Goal: Task Accomplishment & Management: Complete application form

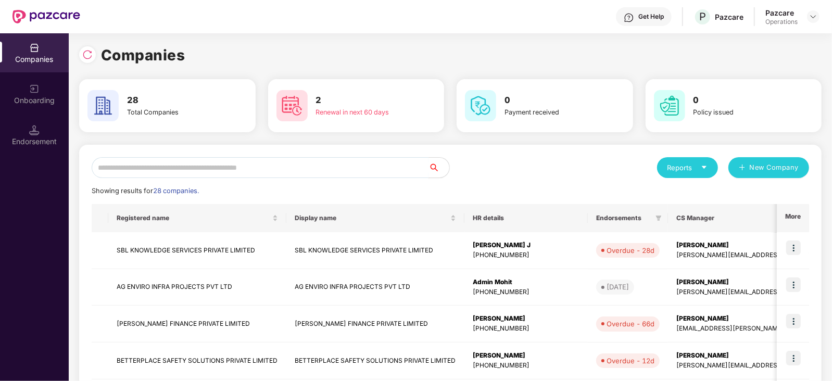
click at [154, 177] on input "text" at bounding box center [260, 167] width 337 height 21
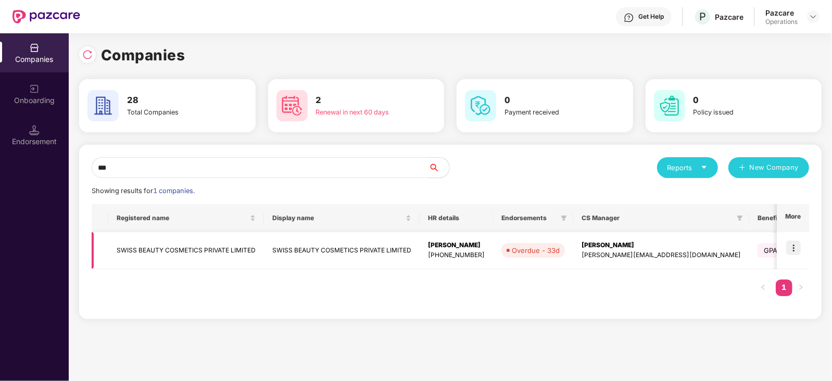
type input "***"
click at [162, 242] on td "SWISS BEAUTY COSMETICS PRIVATE LIMITED" at bounding box center [186, 250] width 156 height 37
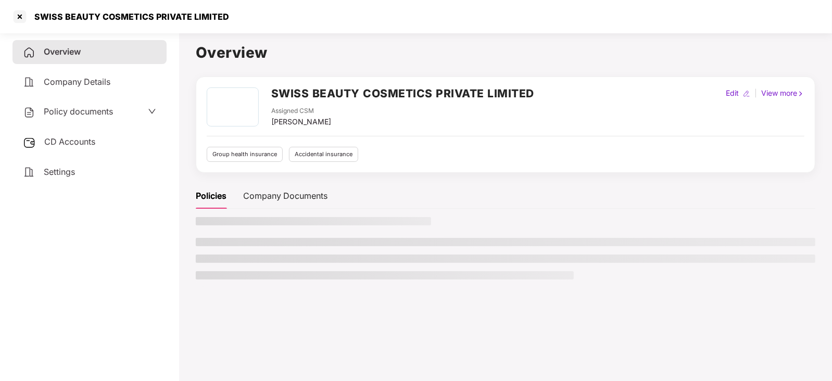
click at [48, 134] on div "CD Accounts" at bounding box center [89, 142] width 154 height 24
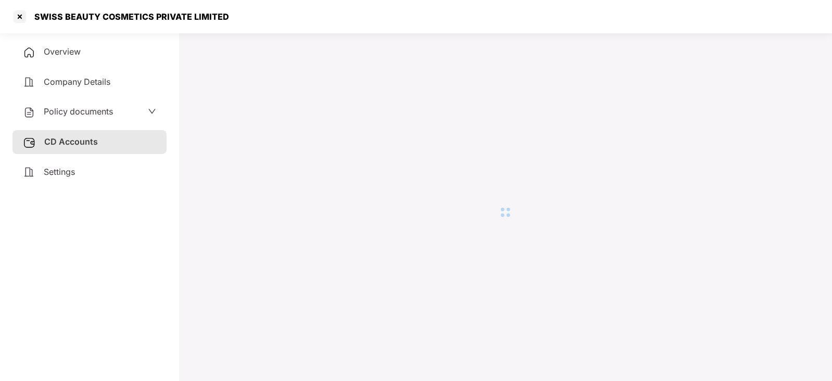
click at [57, 123] on div "Policy documents" at bounding box center [89, 112] width 154 height 24
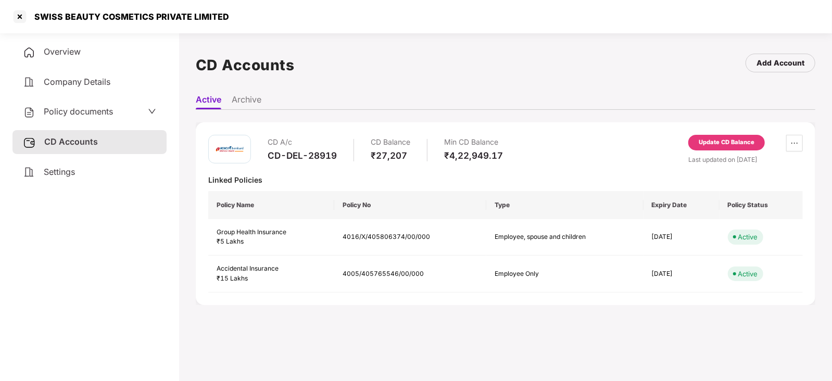
click at [75, 109] on span "Policy documents" at bounding box center [78, 111] width 69 height 10
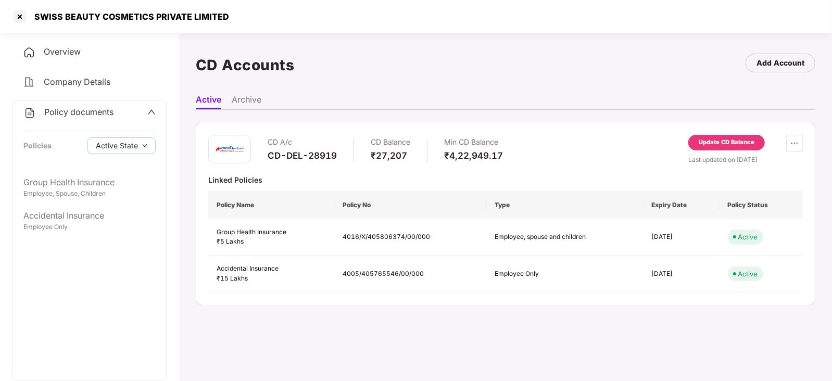
click at [105, 90] on div "Company Details" at bounding box center [89, 82] width 154 height 24
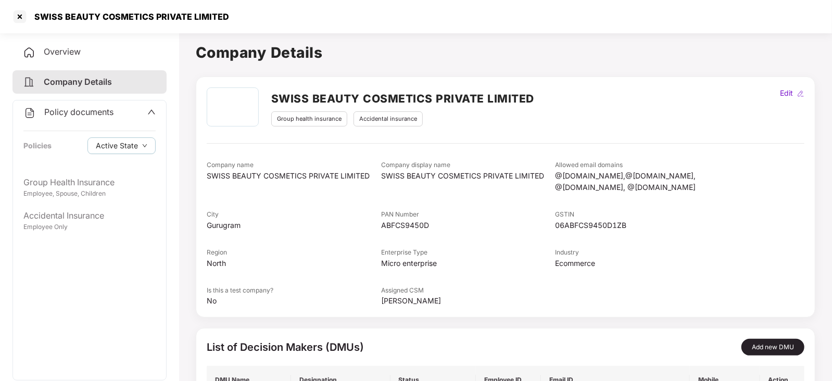
click at [86, 53] on div "Overview" at bounding box center [89, 52] width 154 height 24
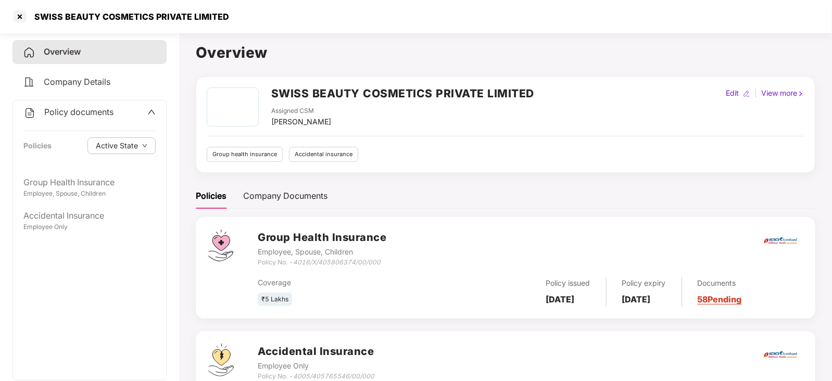
scroll to position [76, 0]
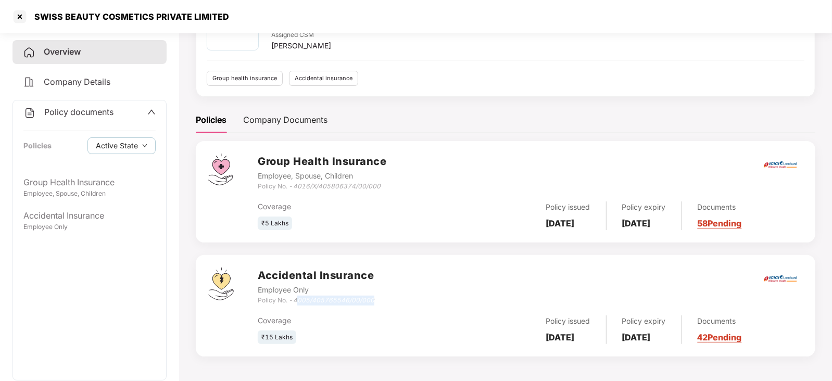
drag, startPoint x: 297, startPoint y: 298, endPoint x: 388, endPoint y: 296, distance: 91.6
click at [388, 296] on div "Accidental Insurance Employee Only Policy No. - 4005/405765546/00/000" at bounding box center [530, 285] width 545 height 37
drag, startPoint x: 295, startPoint y: 299, endPoint x: 390, endPoint y: 299, distance: 95.7
click at [390, 299] on div "Accidental Insurance Employee Only Policy No. - 4005/405765546/00/000" at bounding box center [530, 285] width 545 height 37
copy icon "4005/405765546/00/000"
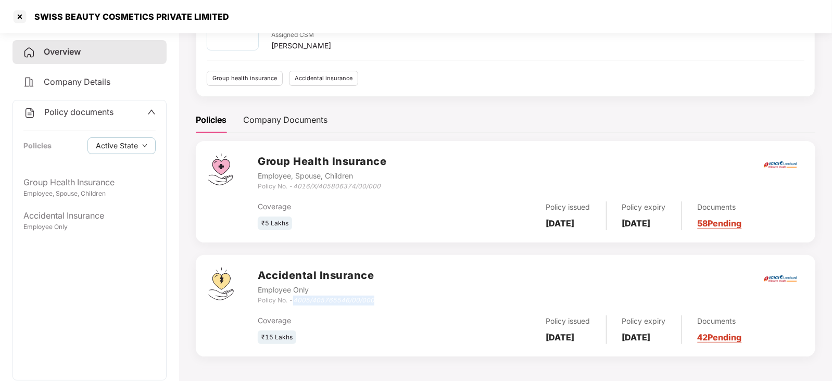
scroll to position [0, 0]
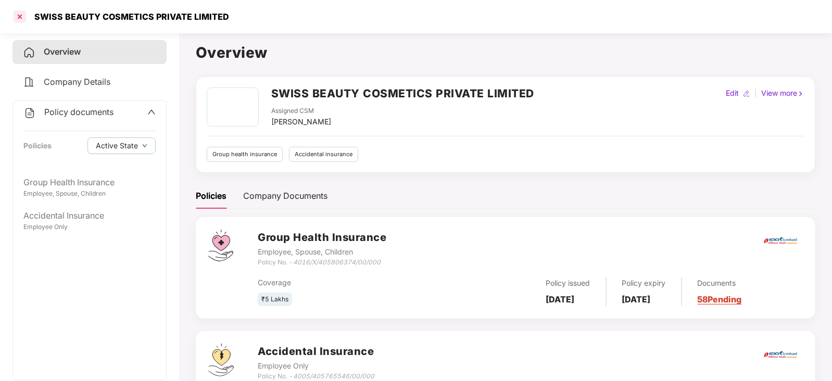
click at [19, 12] on div at bounding box center [19, 16] width 17 height 17
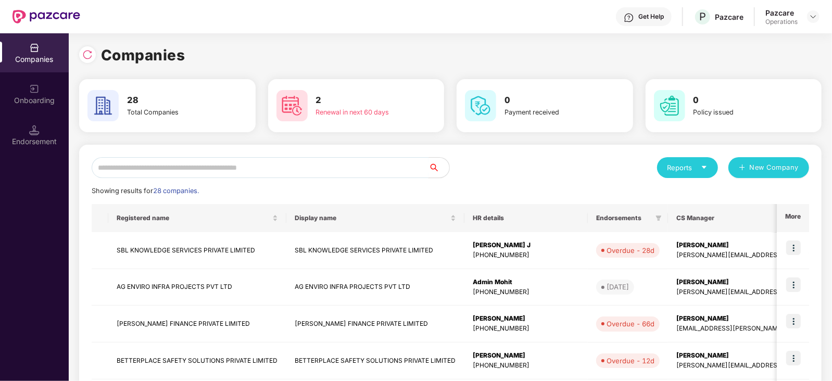
click at [226, 177] on input "text" at bounding box center [260, 167] width 337 height 21
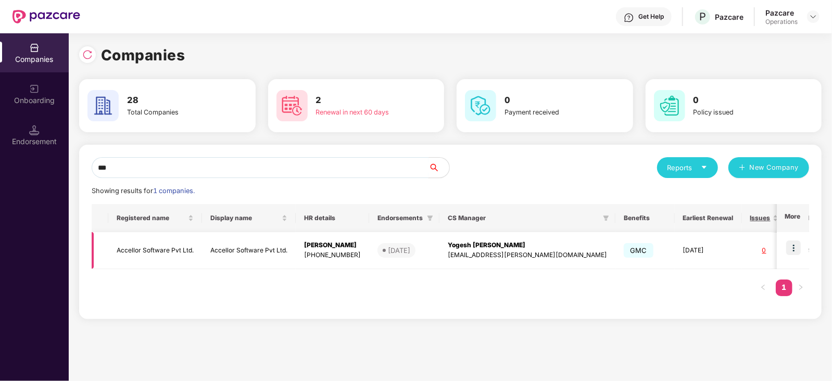
type input "***"
click at [799, 246] on img at bounding box center [793, 247] width 15 height 15
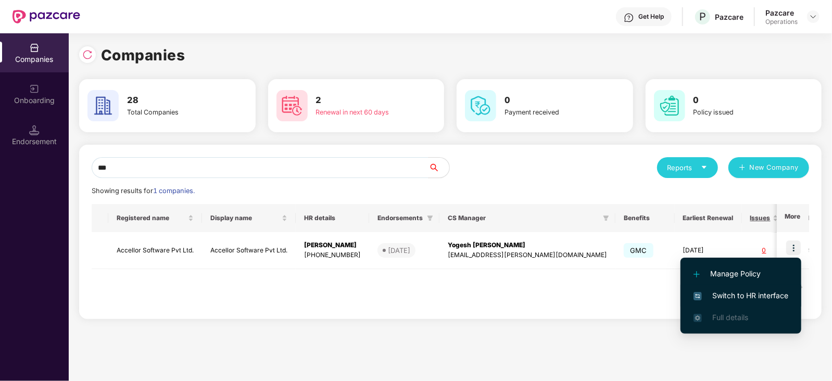
click at [747, 295] on span "Switch to HR interface" at bounding box center [740, 295] width 95 height 11
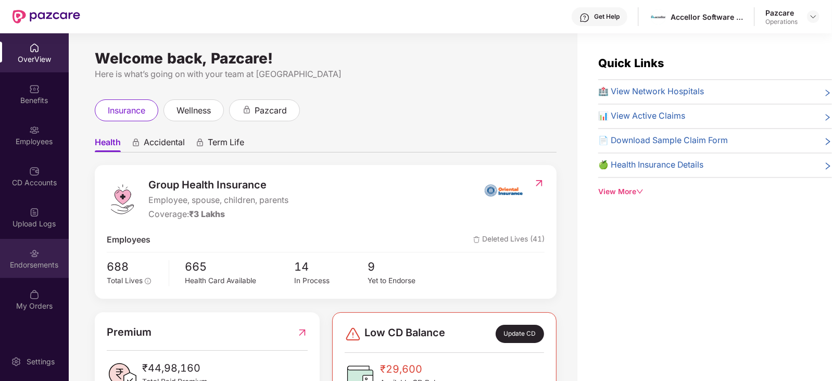
click at [38, 260] on div "Endorsements" at bounding box center [34, 265] width 69 height 10
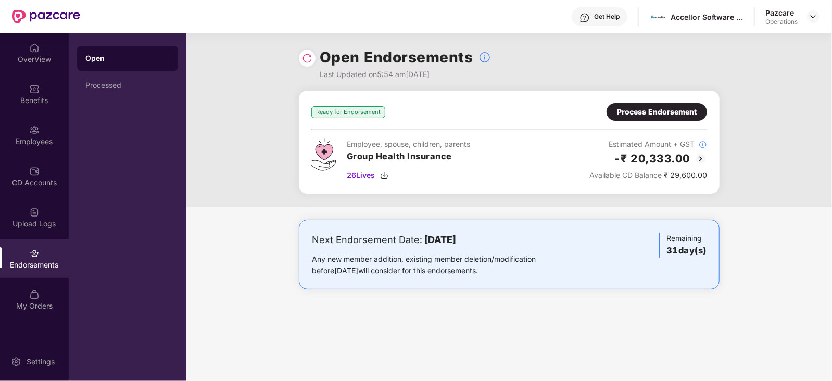
click at [701, 154] on img at bounding box center [700, 158] width 12 height 12
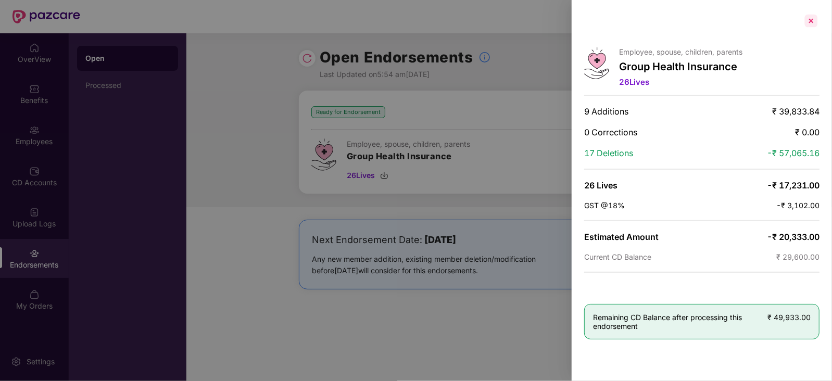
click at [807, 17] on div at bounding box center [810, 20] width 17 height 17
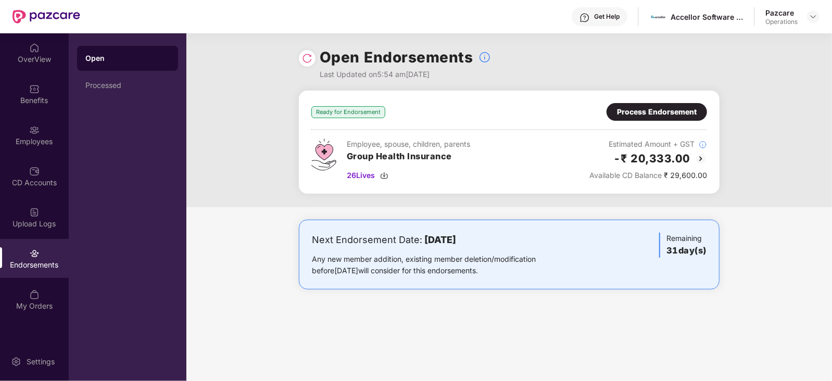
click at [696, 158] on img at bounding box center [700, 158] width 12 height 12
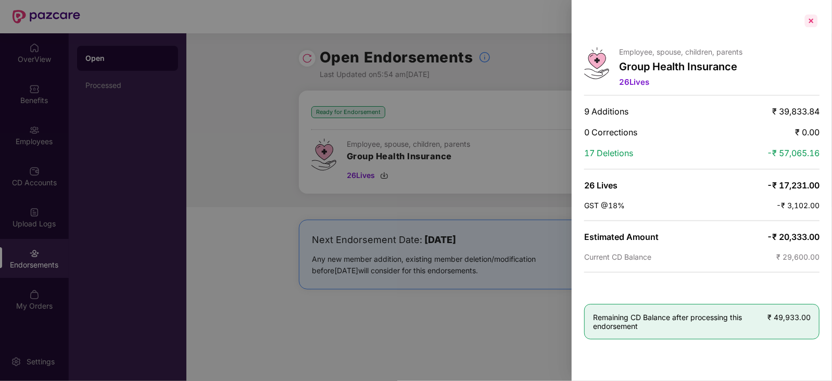
click at [814, 20] on div at bounding box center [810, 20] width 17 height 17
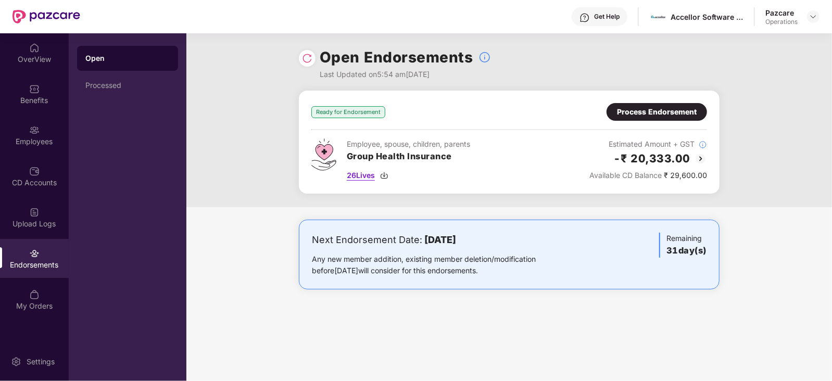
click at [380, 178] on div "26 Lives" at bounding box center [408, 175] width 123 height 11
click at [22, 53] on div "OverView" at bounding box center [34, 52] width 69 height 39
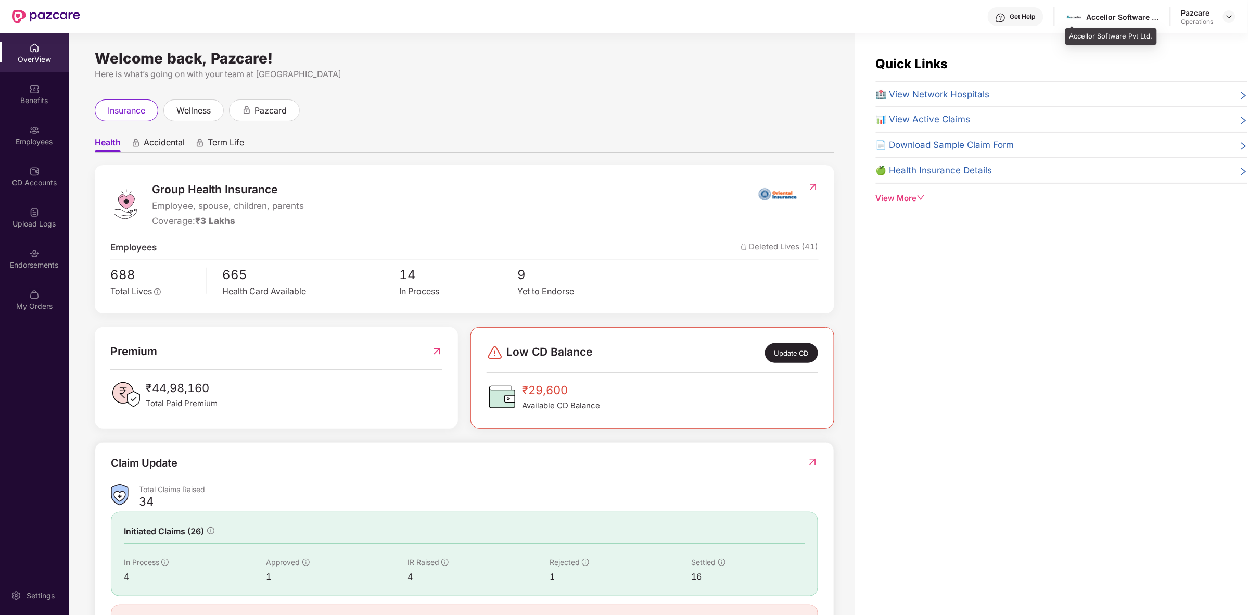
click at [831, 16] on div "Accellor Software Pvt Ltd." at bounding box center [1122, 17] width 73 height 10
click at [831, 21] on img at bounding box center [1074, 16] width 15 height 15
click at [831, 19] on img at bounding box center [1074, 16] width 15 height 15
drag, startPoint x: 1067, startPoint y: 36, endPoint x: 1151, endPoint y: 36, distance: 83.8
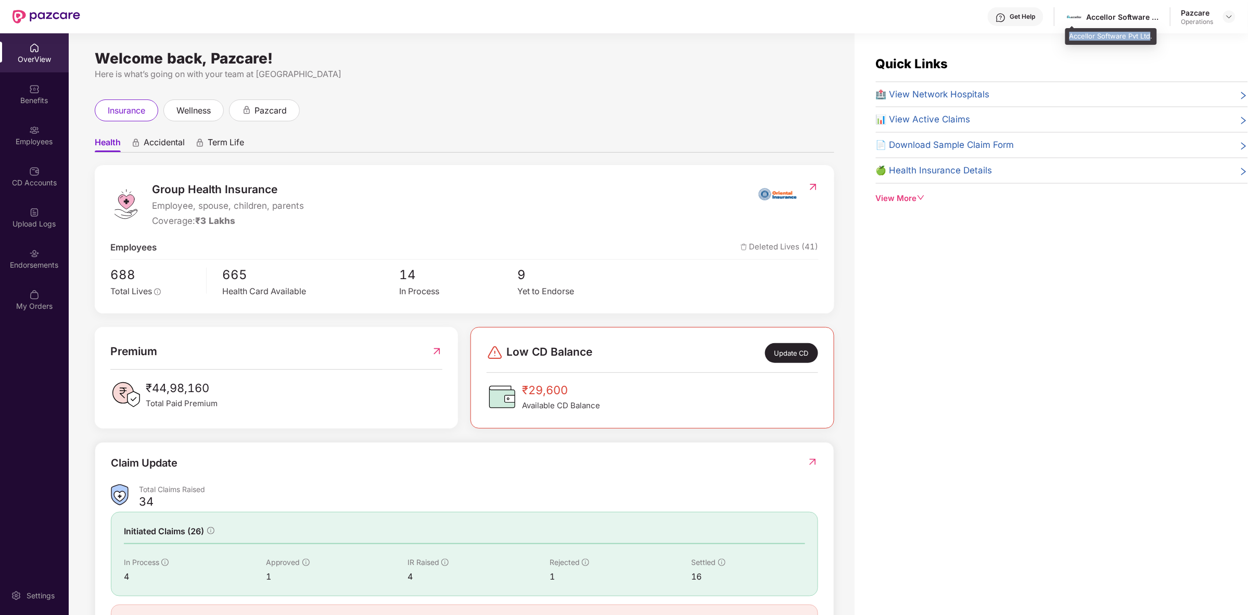
click at [831, 36] on div "Accellor Software Pvt Ltd." at bounding box center [1111, 36] width 92 height 17
copy div "Accellor Software Pvt Ltd"
click at [800, 190] on div at bounding box center [788, 204] width 60 height 47
click at [810, 187] on img at bounding box center [813, 187] width 11 height 10
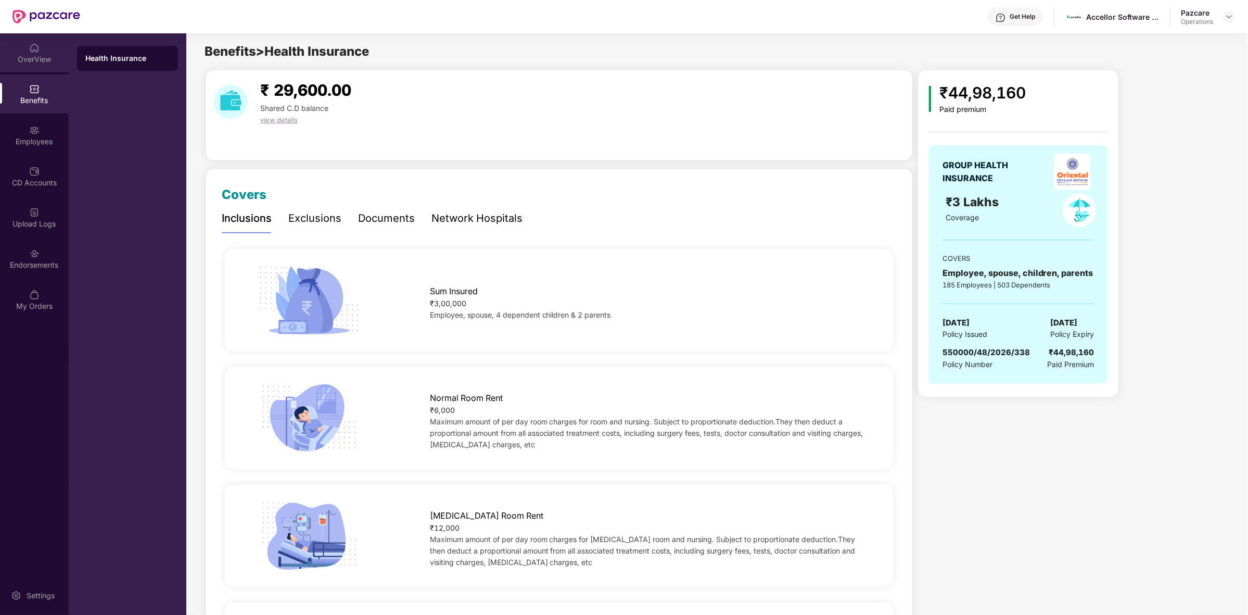
click at [34, 56] on div "OverView" at bounding box center [34, 59] width 69 height 10
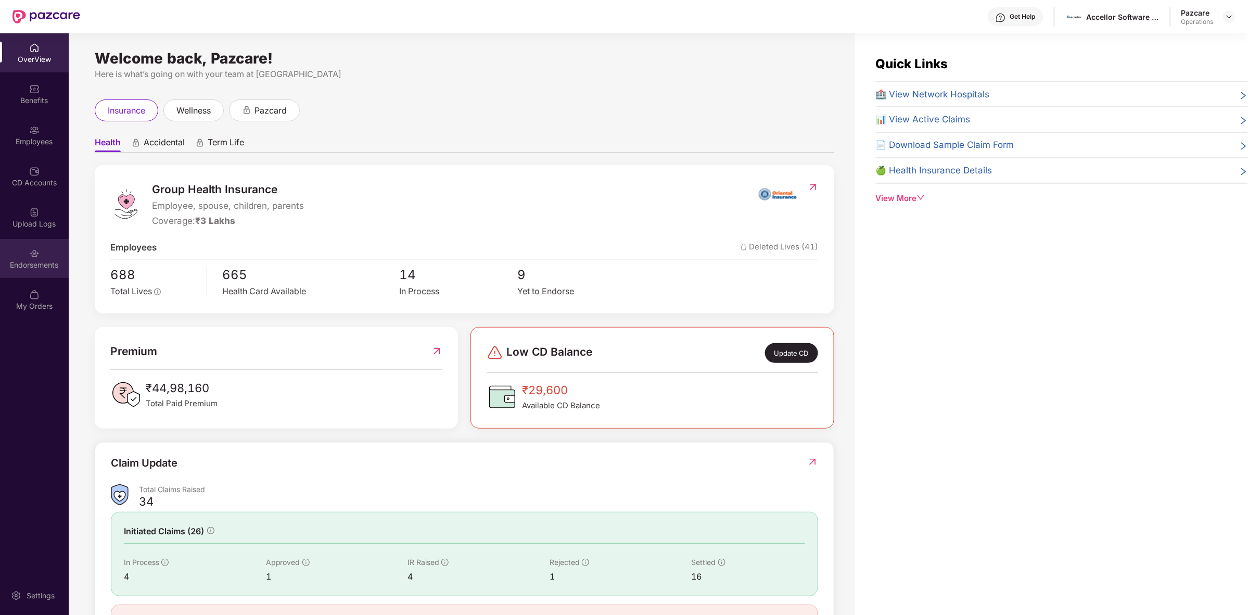
click at [22, 268] on div "Endorsements" at bounding box center [34, 265] width 69 height 10
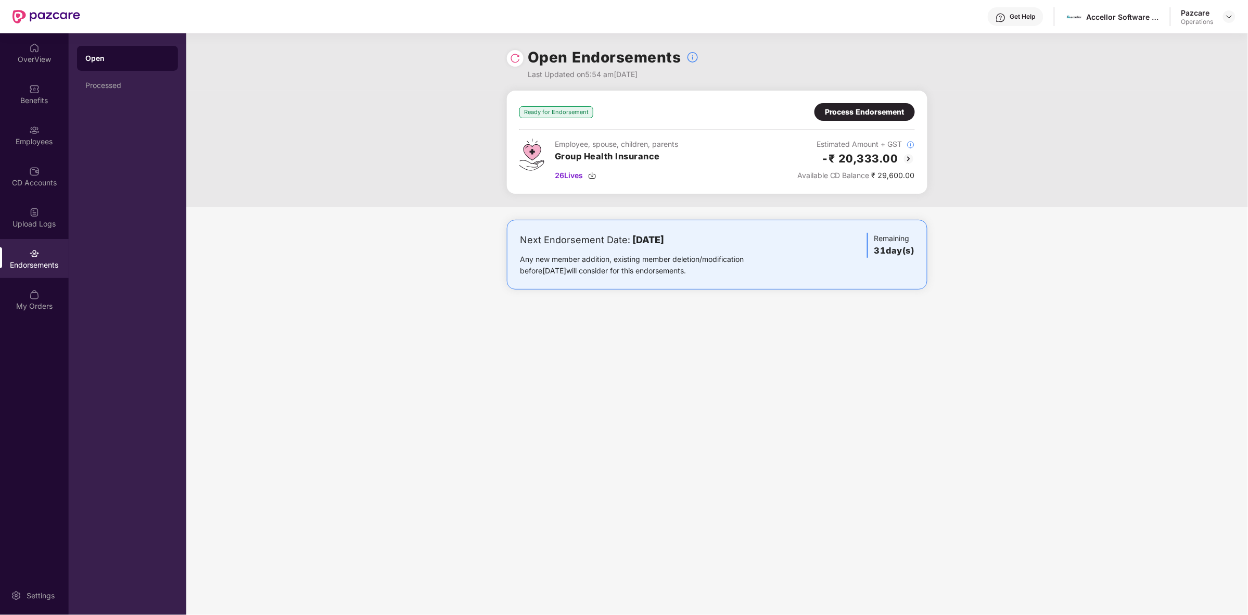
click at [831, 159] on img at bounding box center [908, 158] width 12 height 12
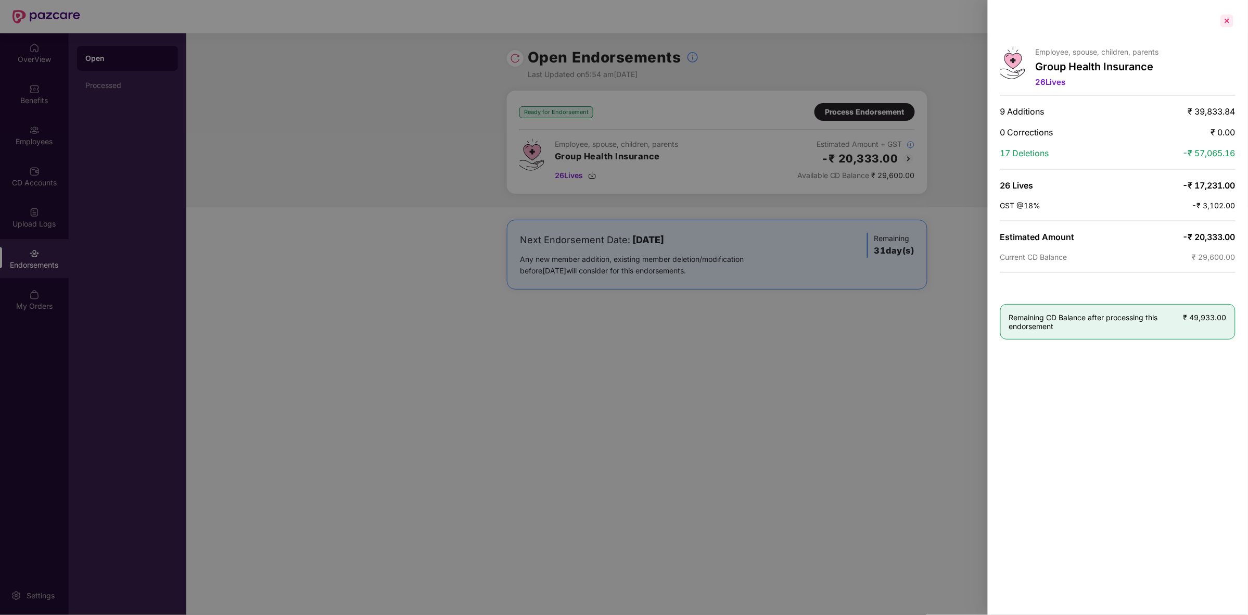
click at [831, 23] on div at bounding box center [1227, 20] width 17 height 17
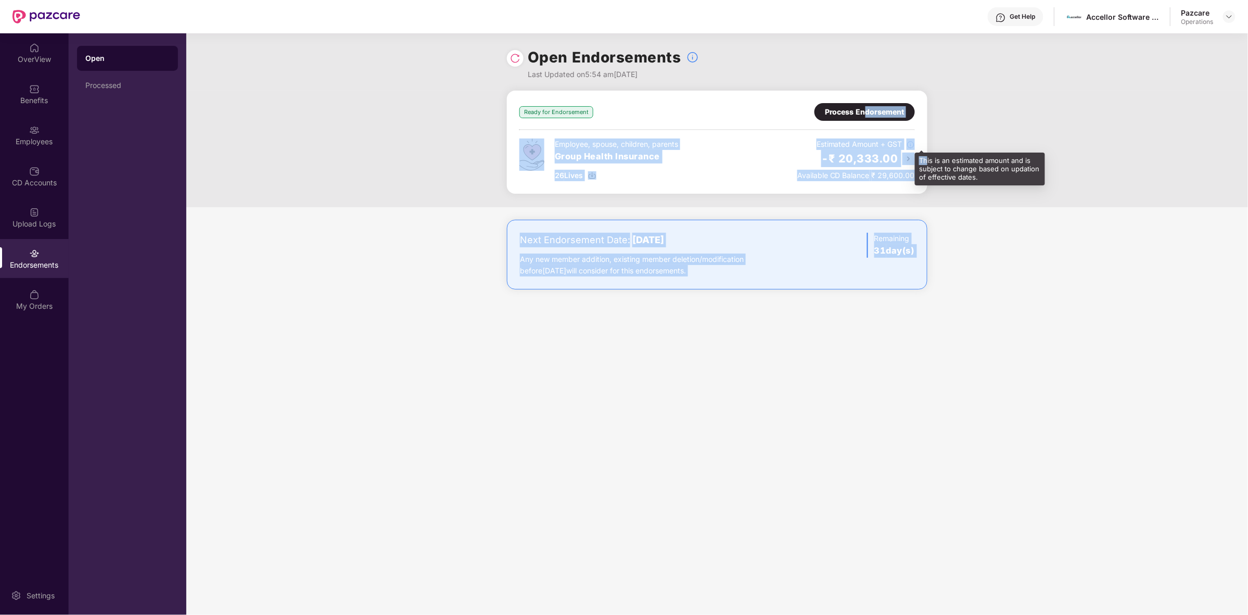
drag, startPoint x: 867, startPoint y: 109, endPoint x: 927, endPoint y: 163, distance: 80.3
click at [831, 163] on div "Get Help Accellor Software Pvt Ltd. Pazcare Operations OverView Benefits Employ…" at bounding box center [624, 307] width 1248 height 615
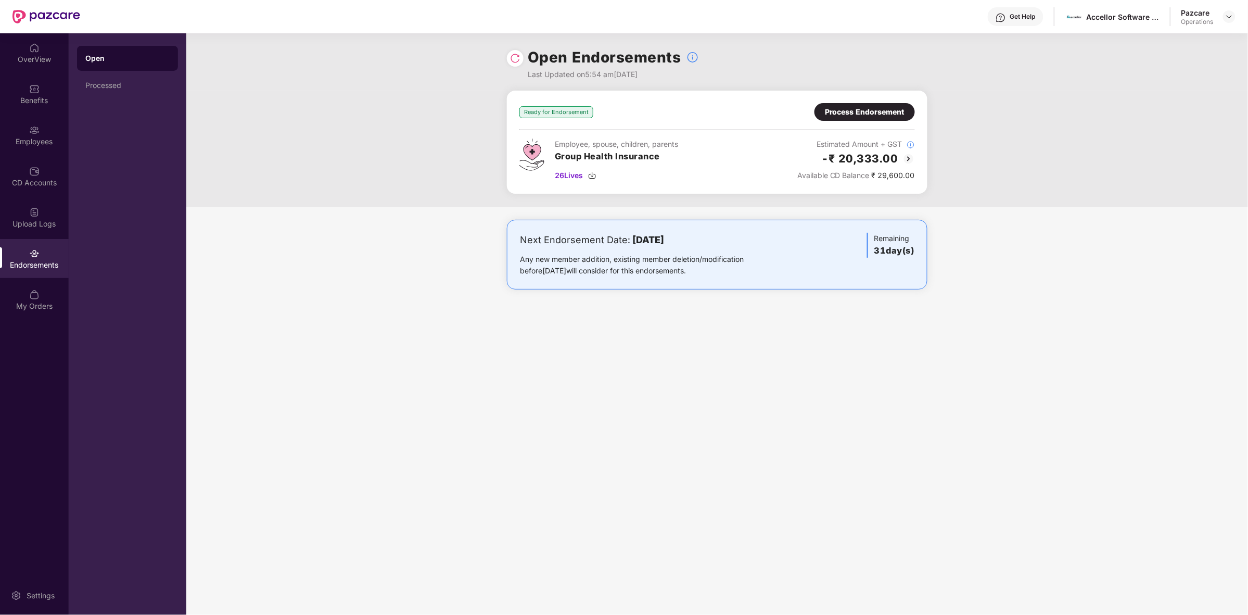
click at [654, 103] on div "Ready for Endorsement Process Endorsement" at bounding box center [716, 112] width 395 height 18
click at [831, 109] on div "Process Endorsement" at bounding box center [865, 111] width 80 height 11
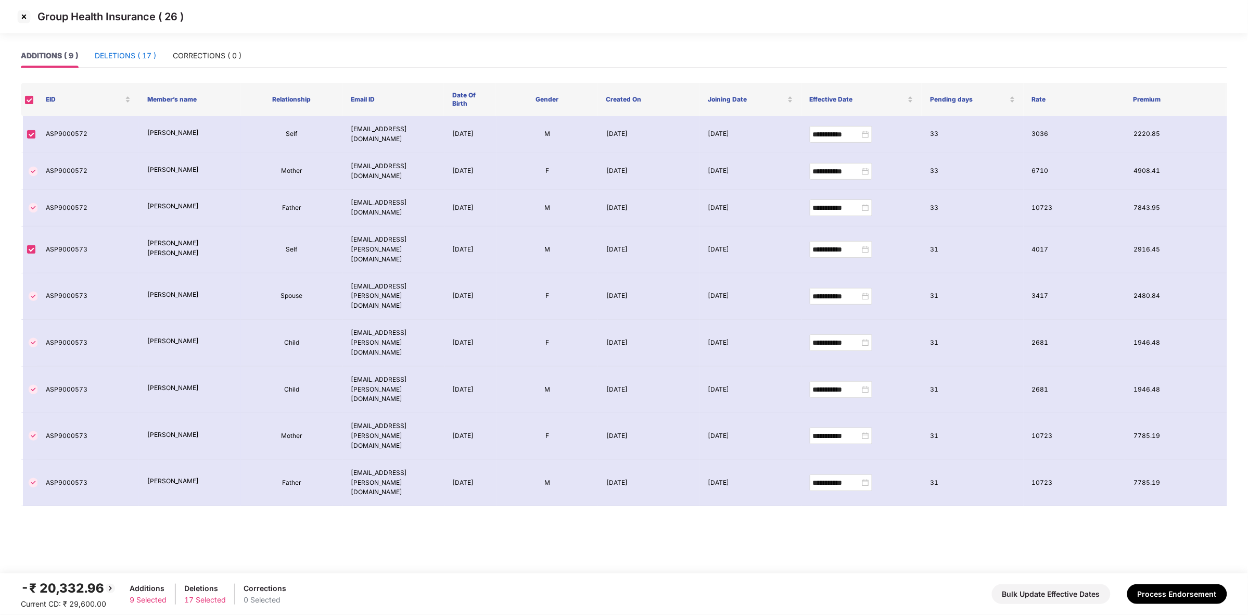
click at [126, 60] on div "DELETIONS ( 17 )" at bounding box center [125, 55] width 61 height 11
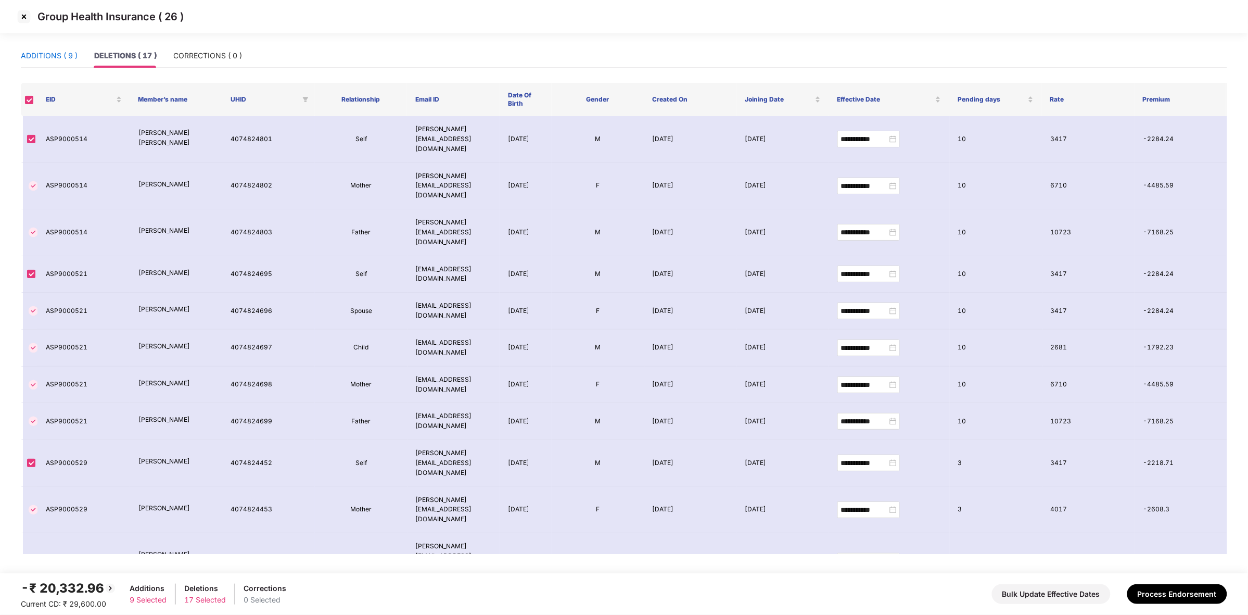
click at [60, 53] on div "ADDITIONS ( 9 )" at bounding box center [49, 55] width 57 height 11
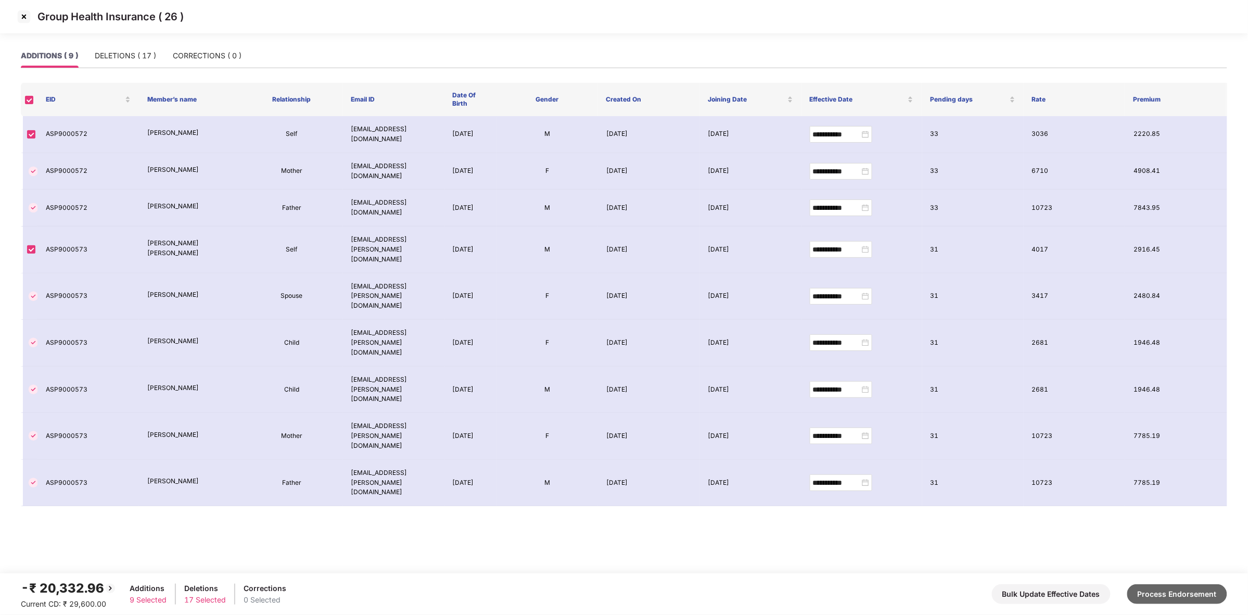
click at [831, 380] on button "Process Endorsement" at bounding box center [1177, 594] width 100 height 20
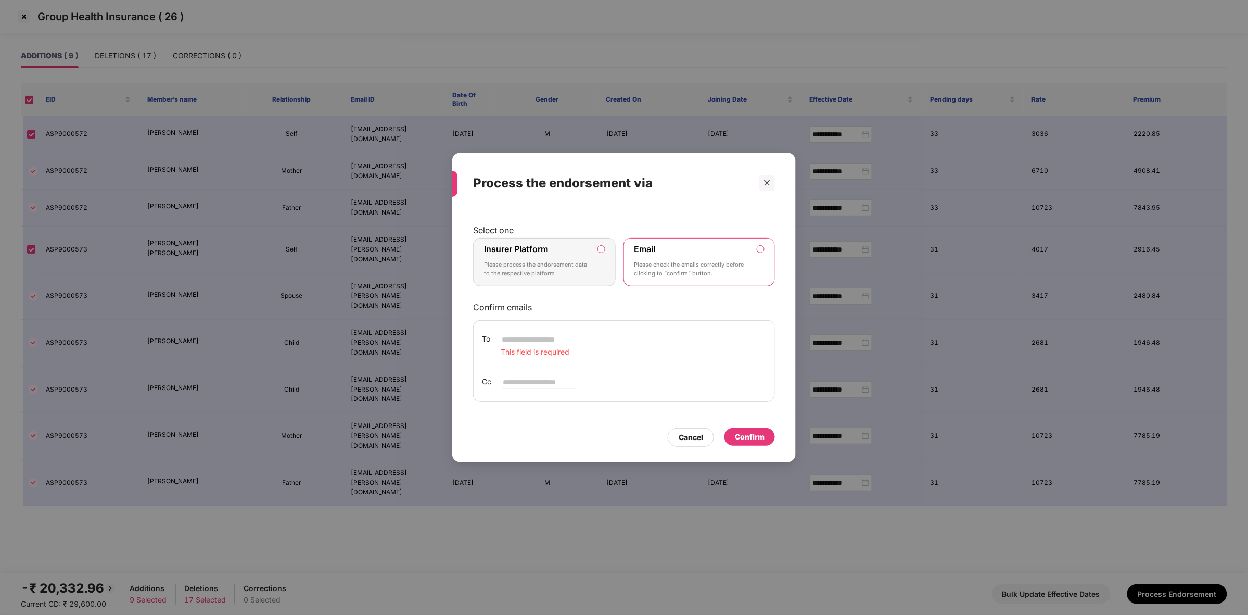
click at [519, 339] on input "email" at bounding box center [538, 339] width 75 height 12
paste input "**********"
type input "**********"
click at [534, 380] on input "email" at bounding box center [539, 382] width 75 height 12
click at [514, 380] on input "email" at bounding box center [539, 382] width 75 height 12
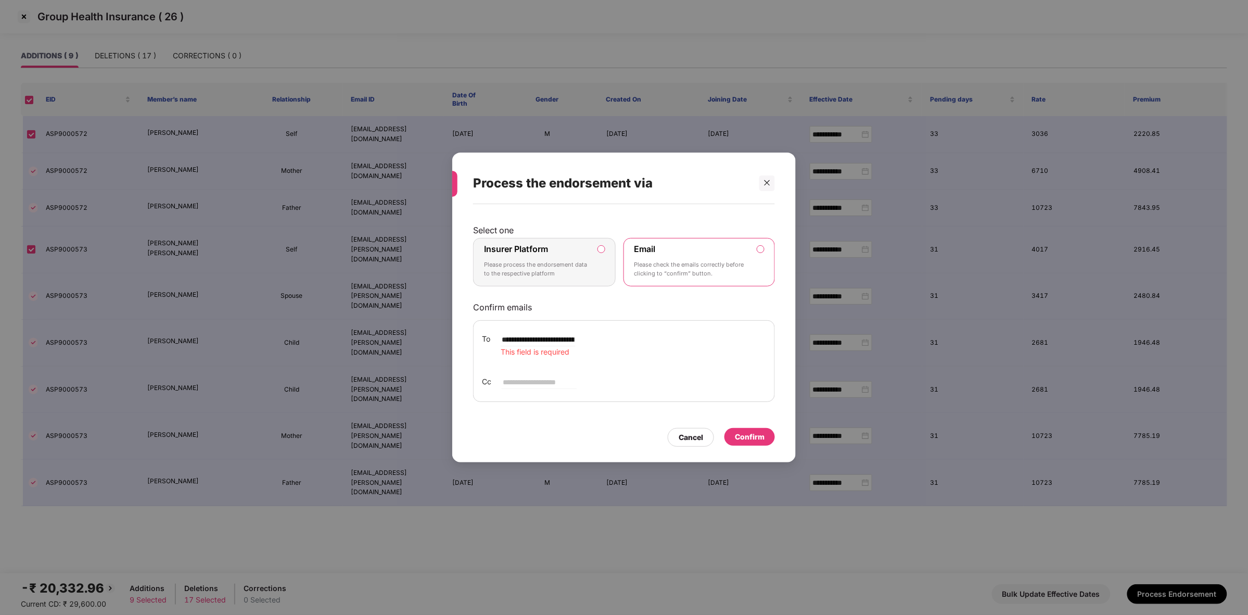
paste input "**********"
click at [501, 379] on div "**********" at bounding box center [624, 382] width 284 height 13
click at [503, 380] on input "**********" at bounding box center [539, 382] width 75 height 12
paste input "**********"
type input "**********"
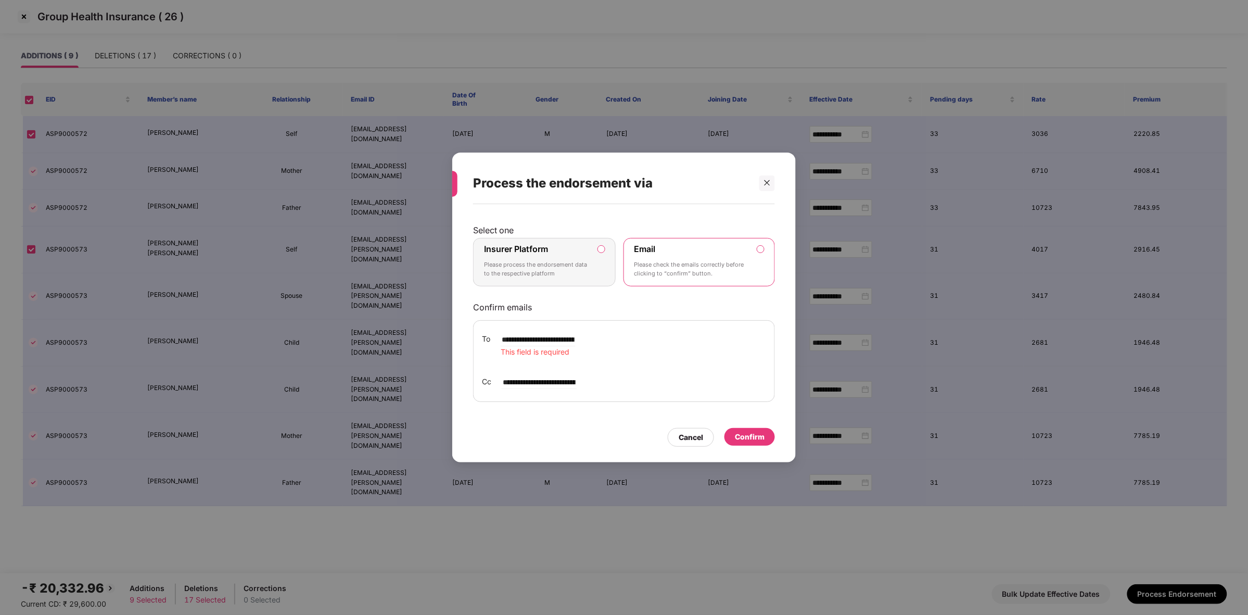
click at [747, 380] on div "Confirm" at bounding box center [750, 436] width 30 height 11
click at [524, 265] on p "Please process the endorsement data to the respective platform" at bounding box center [537, 269] width 106 height 18
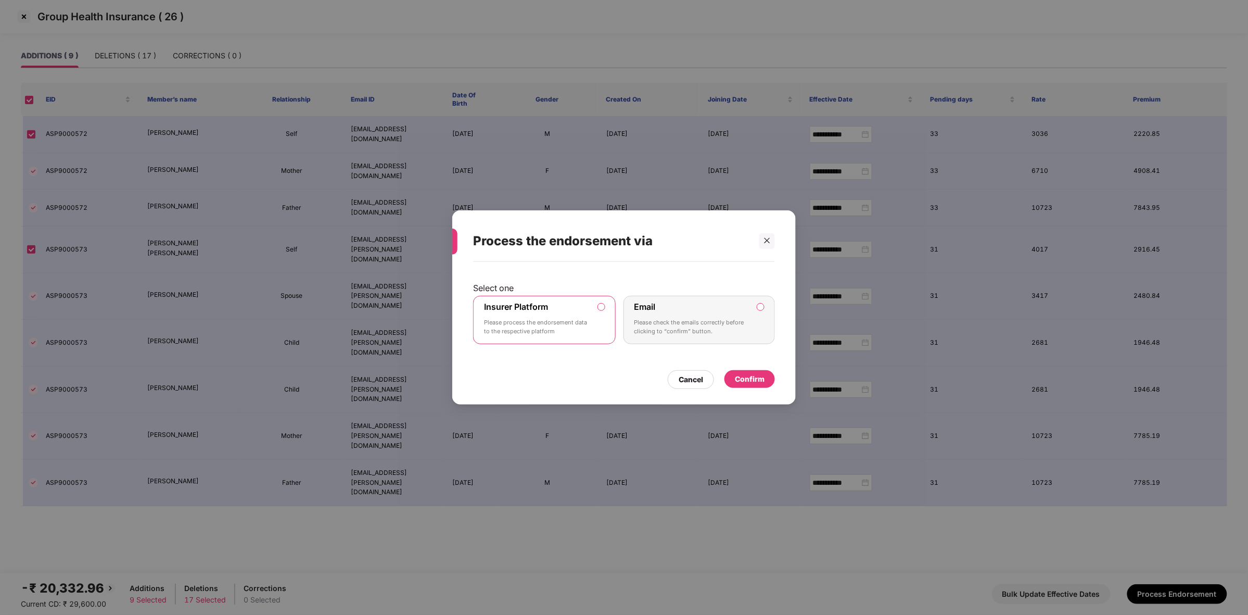
click at [671, 318] on p "Please check the emails correctly before clicking to “confirm” button." at bounding box center [692, 327] width 116 height 18
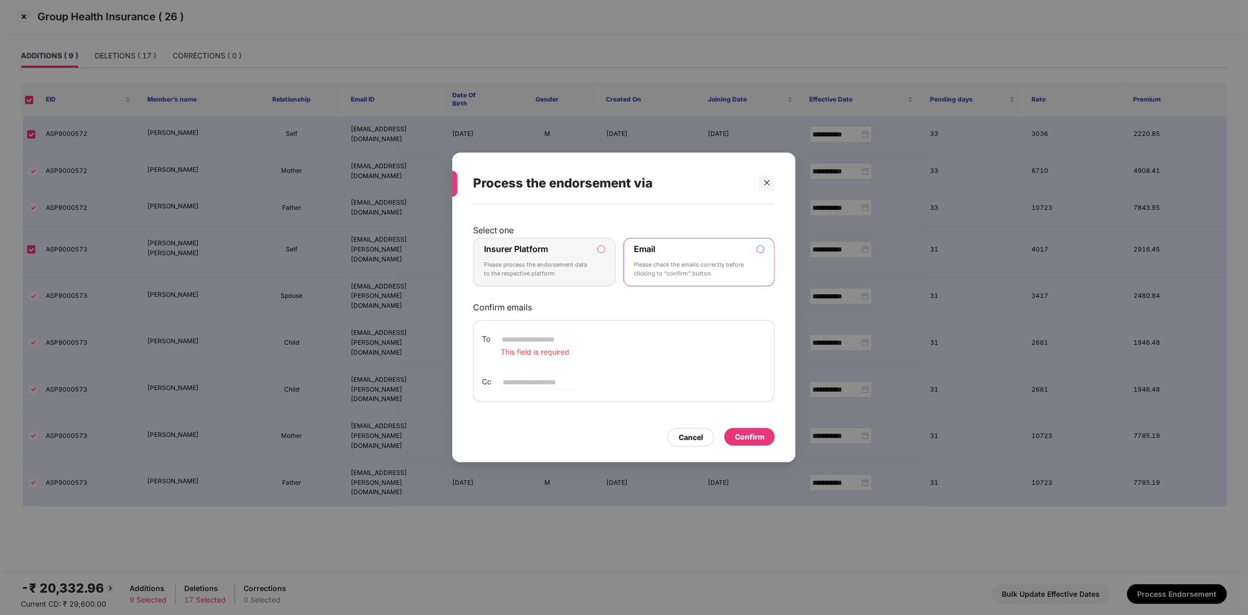
click at [558, 268] on p "Please process the endorsement data to the respective platform" at bounding box center [537, 269] width 106 height 18
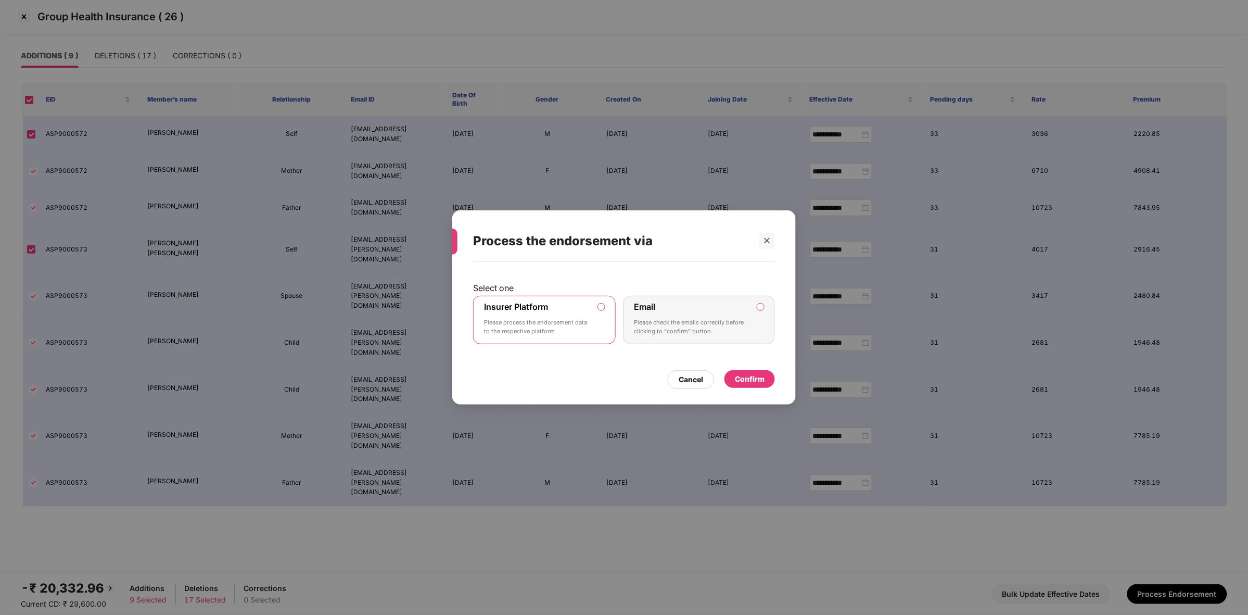
click at [708, 354] on div "Select one Insurer Platform Please process the endorsement data to the respecti…" at bounding box center [624, 316] width 302 height 98
click at [713, 324] on p "Please check the emails correctly before clicking to “confirm” button." at bounding box center [692, 327] width 116 height 18
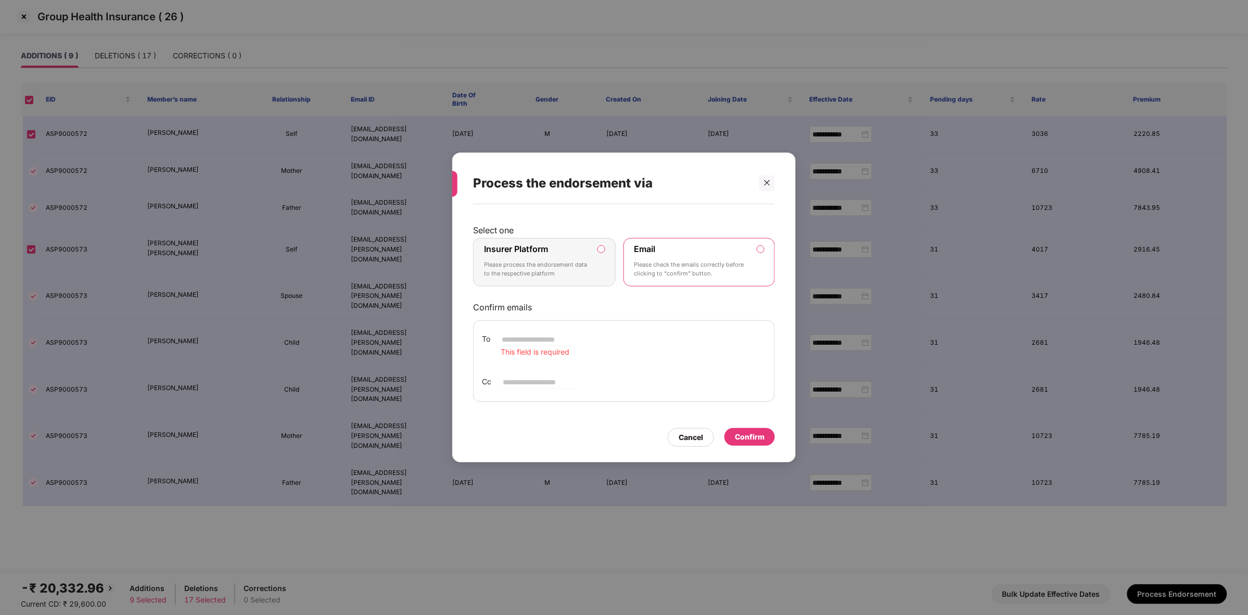
click at [518, 260] on p "Please process the endorsement data to the respective platform" at bounding box center [537, 269] width 106 height 18
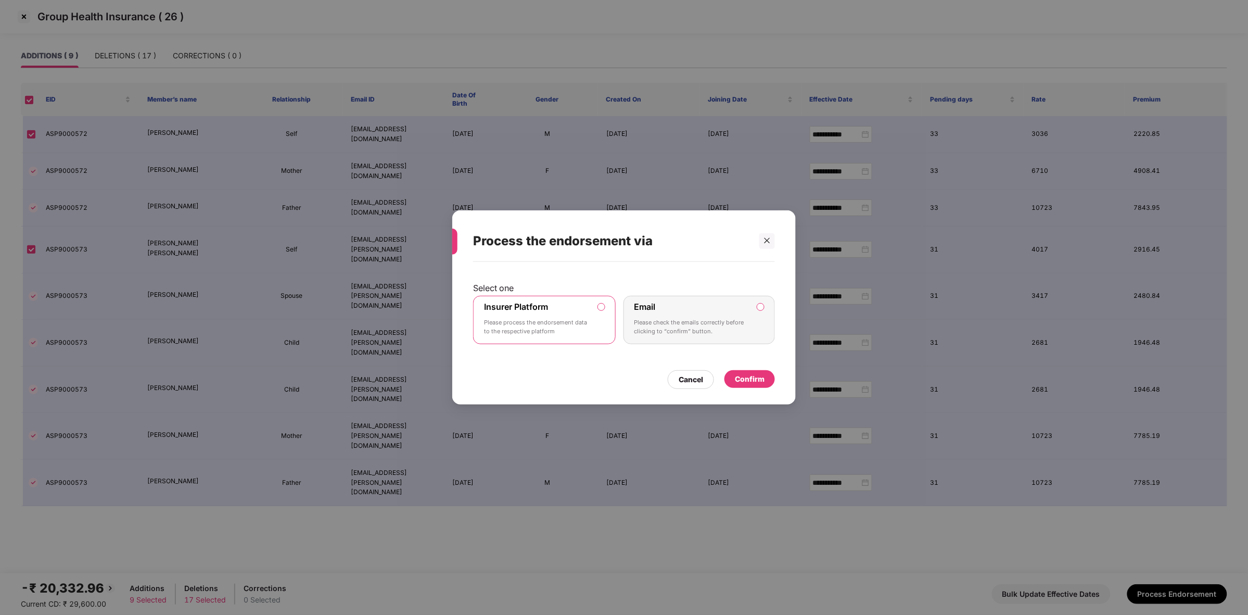
click at [749, 380] on div "Confirm" at bounding box center [750, 378] width 30 height 11
click at [678, 318] on p "Please check the emails correctly before clicking to “confirm” button." at bounding box center [692, 327] width 116 height 18
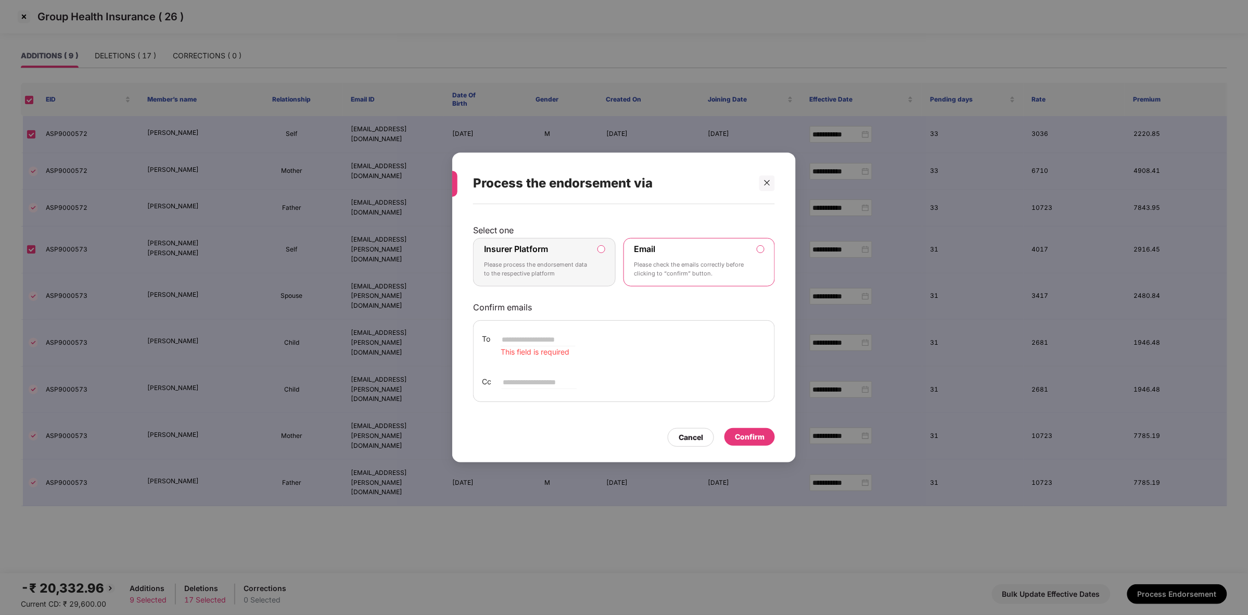
click at [551, 255] on div "Insurer Platform Please process the endorsement data to the respective platform" at bounding box center [537, 262] width 106 height 37
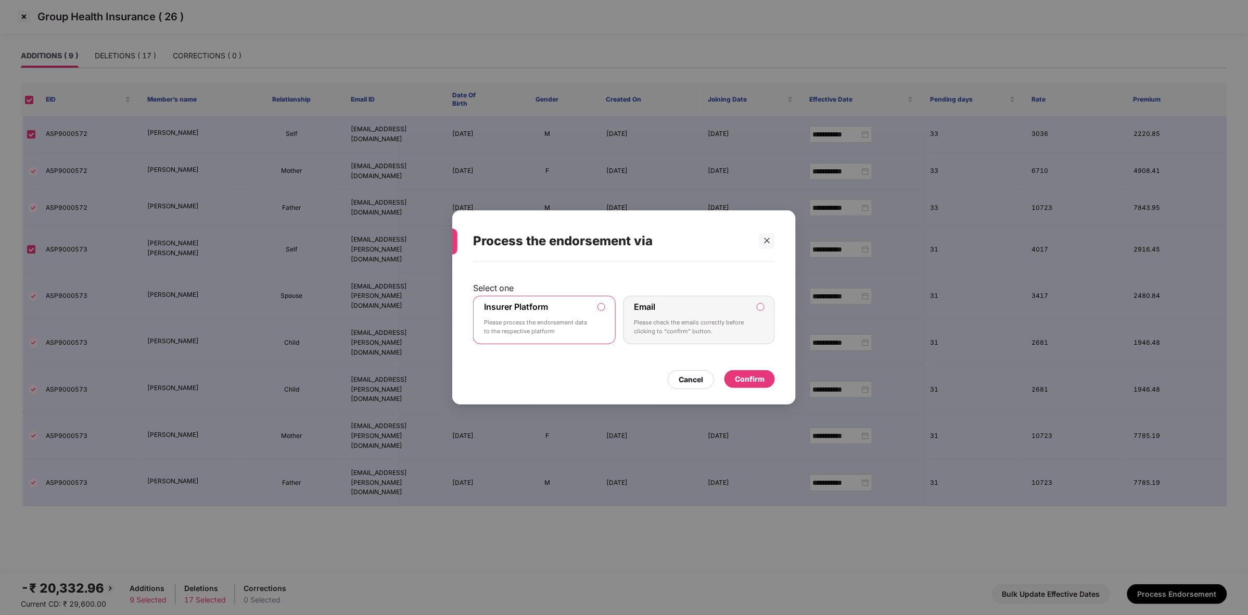
click at [751, 376] on div "Confirm" at bounding box center [750, 378] width 30 height 11
click at [769, 240] on icon "close" at bounding box center [766, 240] width 7 height 7
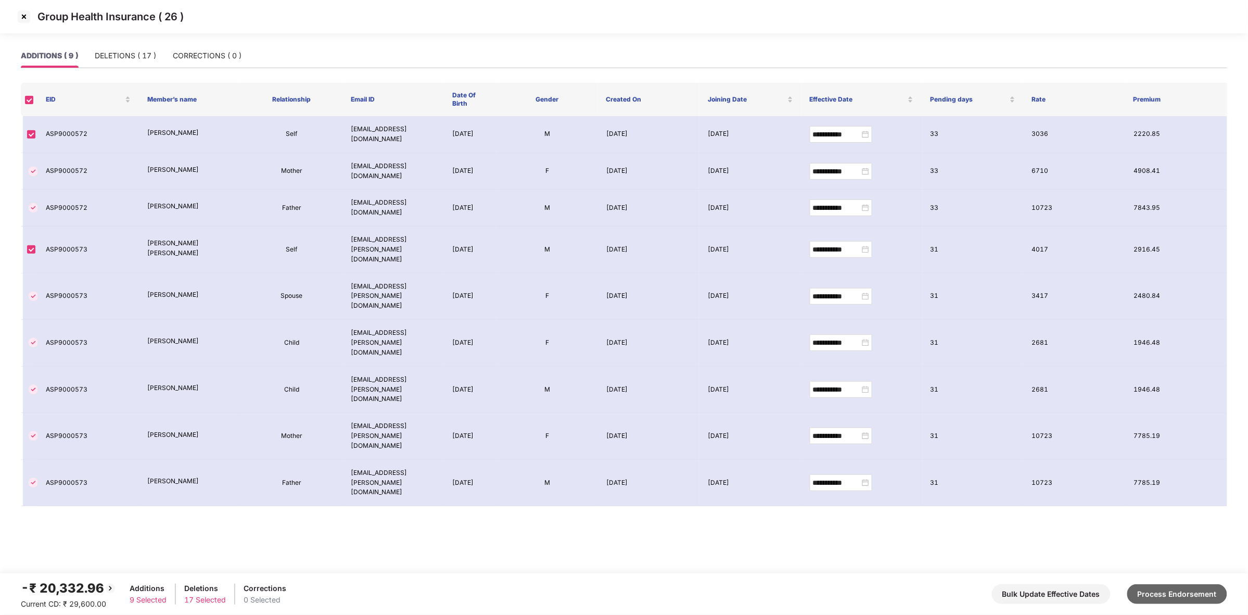
click at [1148, 596] on button "Process Endorsement" at bounding box center [1177, 594] width 100 height 20
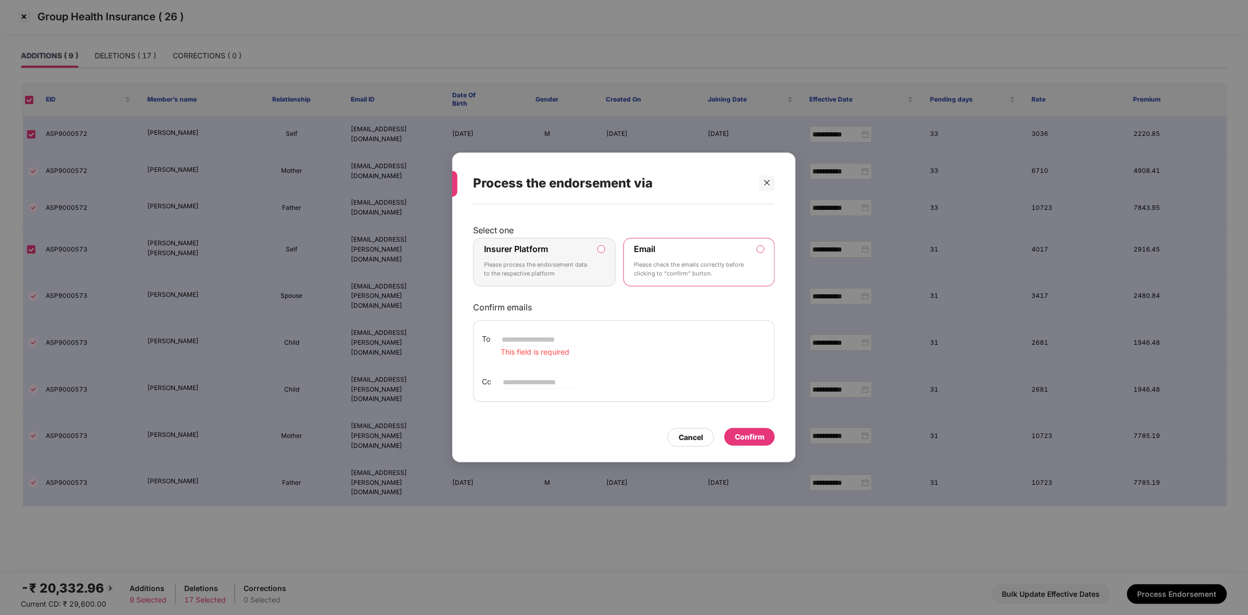
click at [557, 251] on div "Insurer Platform Please process the endorsement data to the respective platform" at bounding box center [537, 262] width 106 height 37
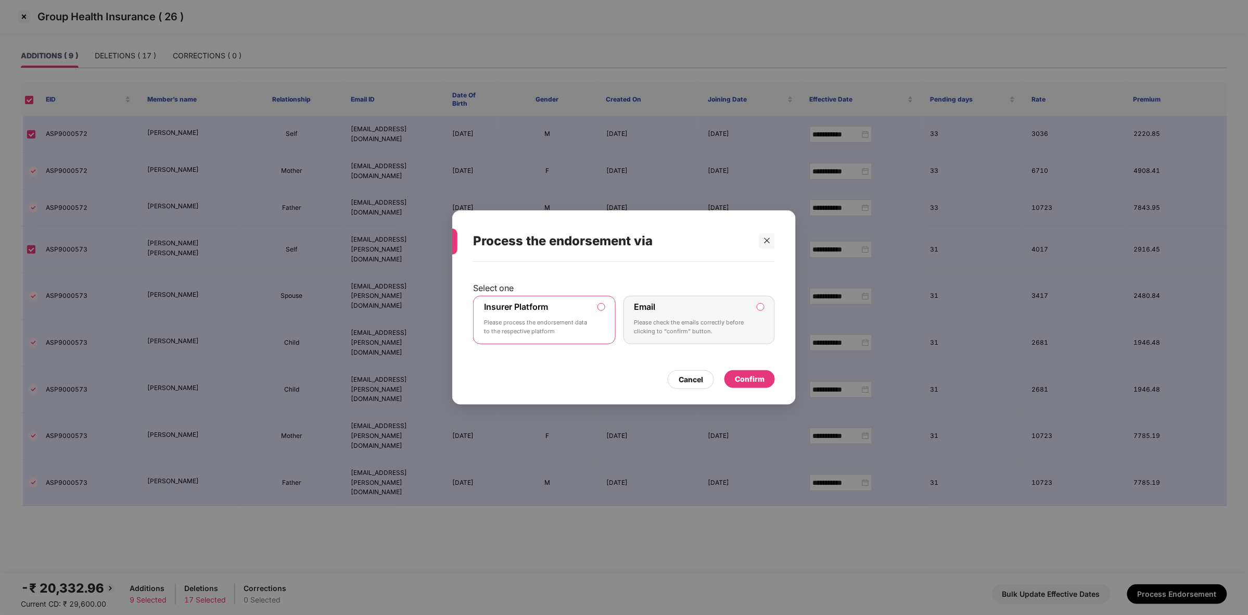
click at [758, 376] on div "Confirm" at bounding box center [750, 378] width 30 height 11
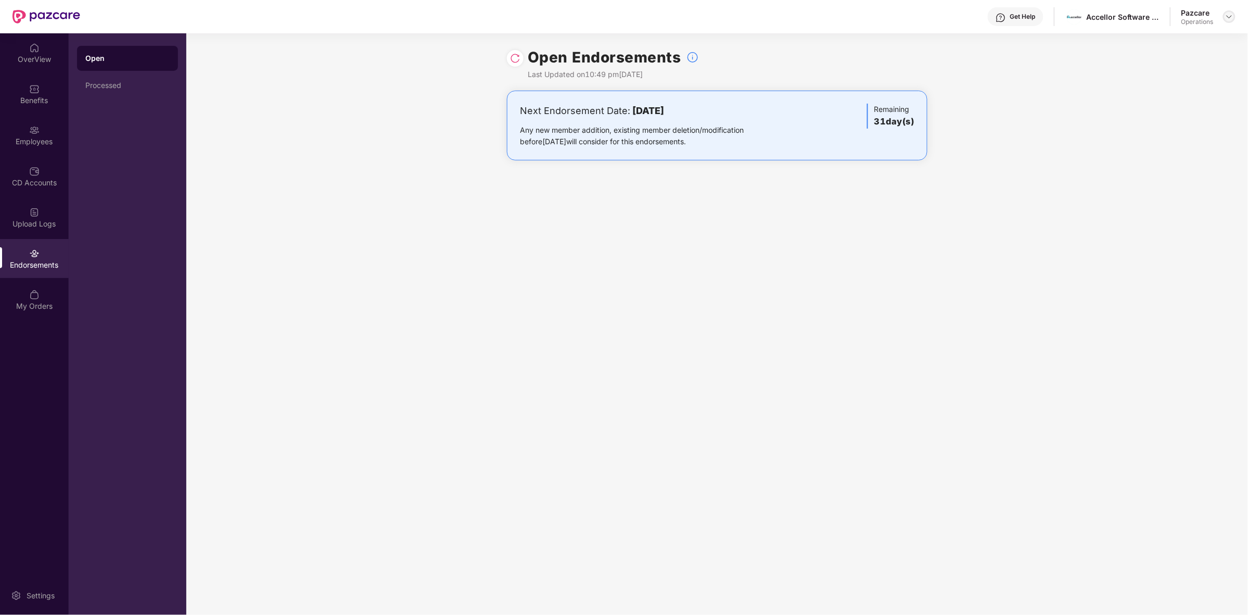
click at [1228, 18] on img at bounding box center [1229, 16] width 8 height 8
drag, startPoint x: 1228, startPoint y: 18, endPoint x: 1174, endPoint y: 43, distance: 59.6
click at [1174, 43] on body "Get Help Accellor Software Pvt Ltd. Pazcare Operations OverView Benefits Employ…" at bounding box center [624, 307] width 1248 height 615
click at [1231, 16] on img at bounding box center [1229, 16] width 8 height 8
click at [1176, 53] on div "Switch to User view" at bounding box center [1179, 61] width 135 height 20
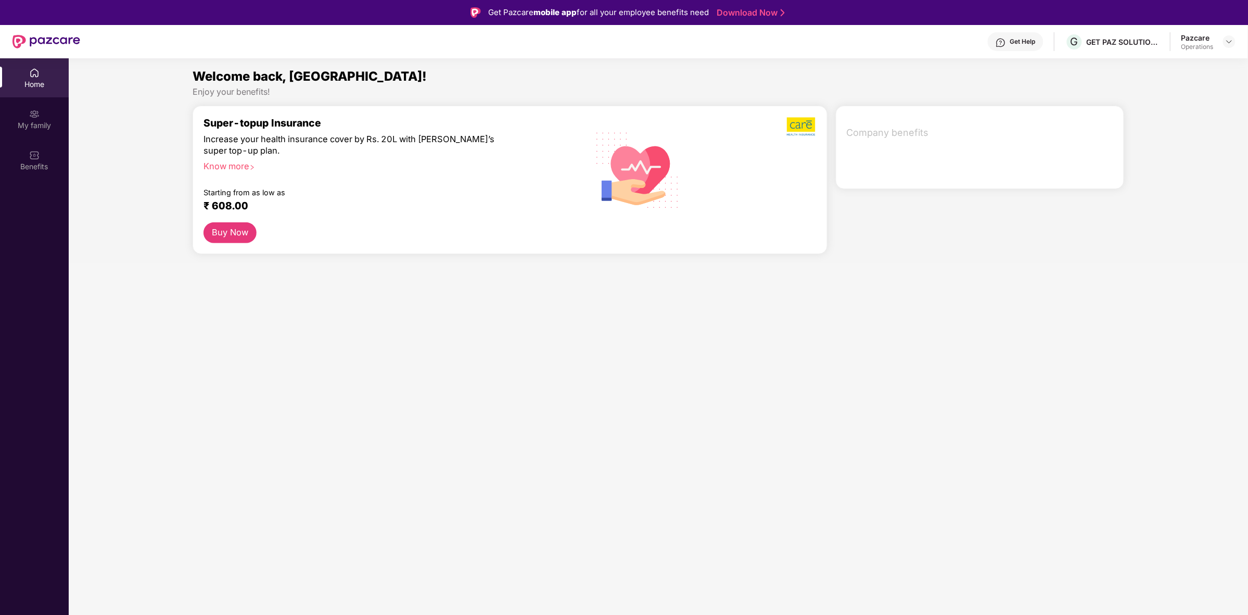
click at [1221, 37] on div "Pazcare Operations" at bounding box center [1208, 42] width 54 height 18
click at [1228, 43] on img at bounding box center [1229, 41] width 8 height 8
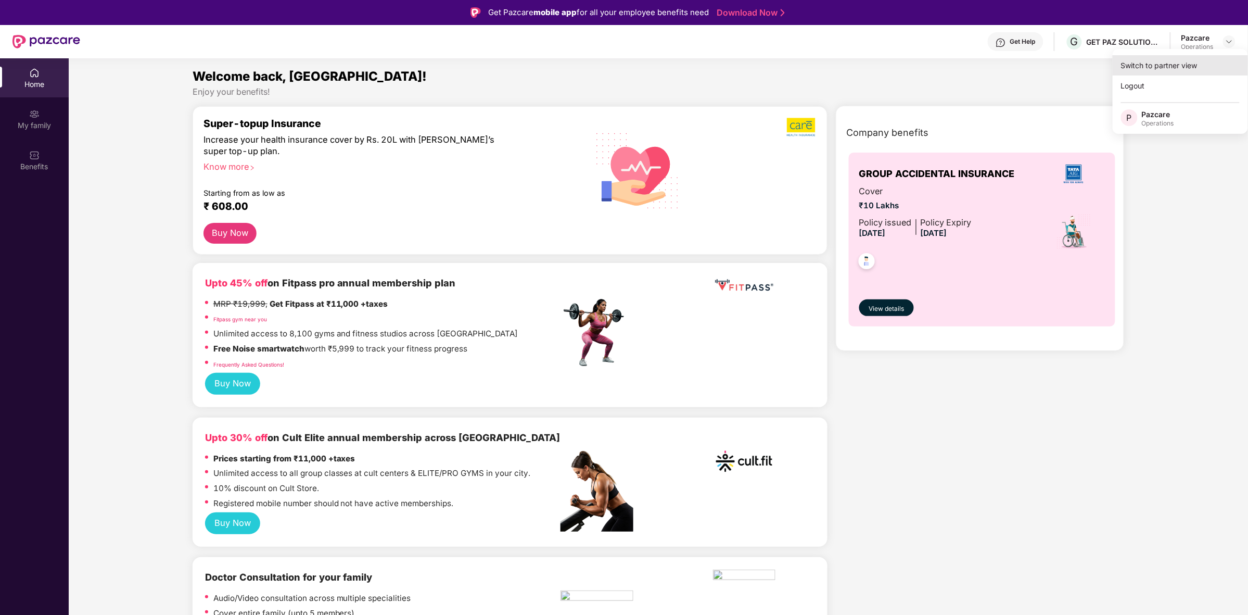
click at [1164, 61] on div "Switch to partner view" at bounding box center [1179, 65] width 135 height 20
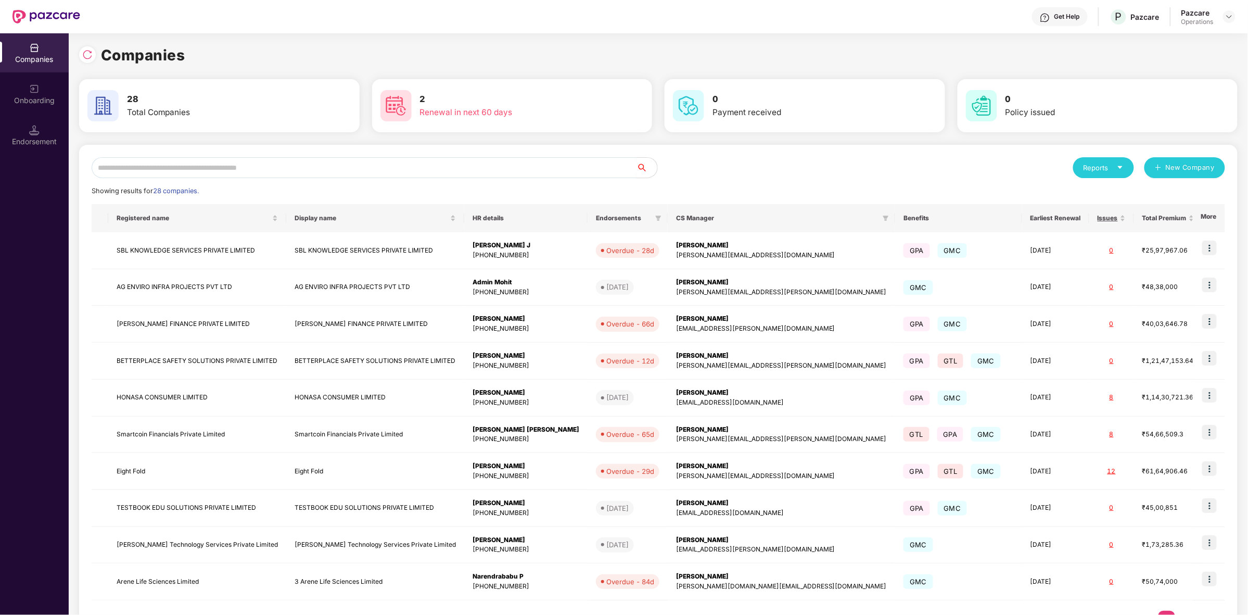
click at [302, 171] on input "text" at bounding box center [364, 167] width 545 height 21
paste input "**********"
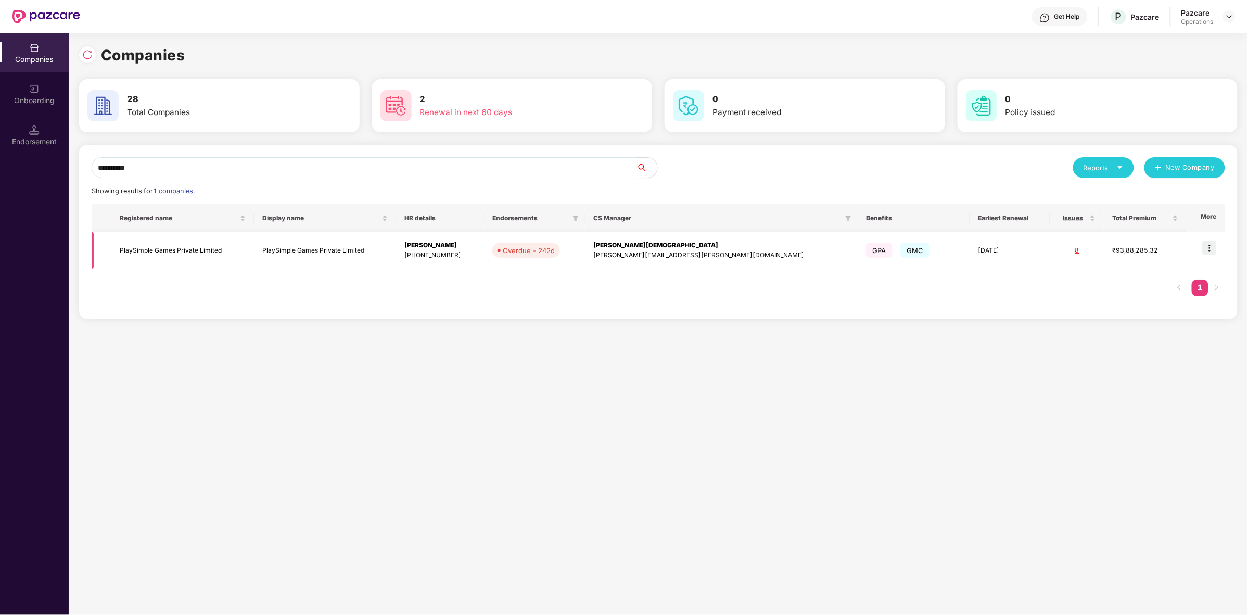
type input "**********"
click at [1216, 252] on img at bounding box center [1209, 247] width 15 height 15
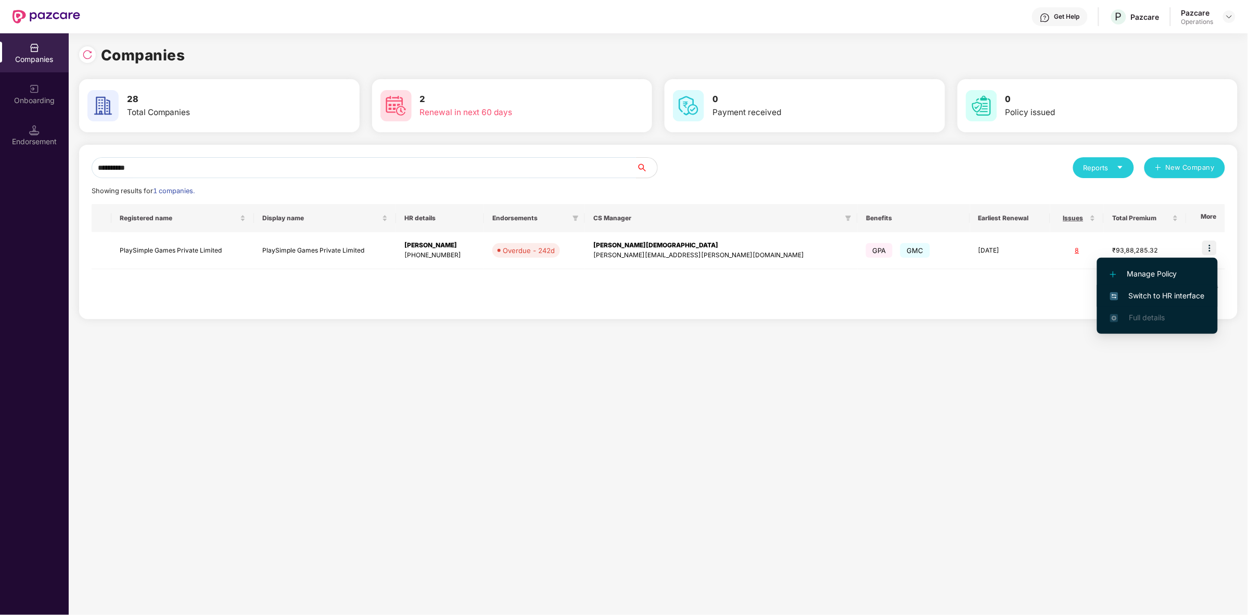
click at [1151, 296] on span "Switch to HR interface" at bounding box center [1157, 295] width 95 height 11
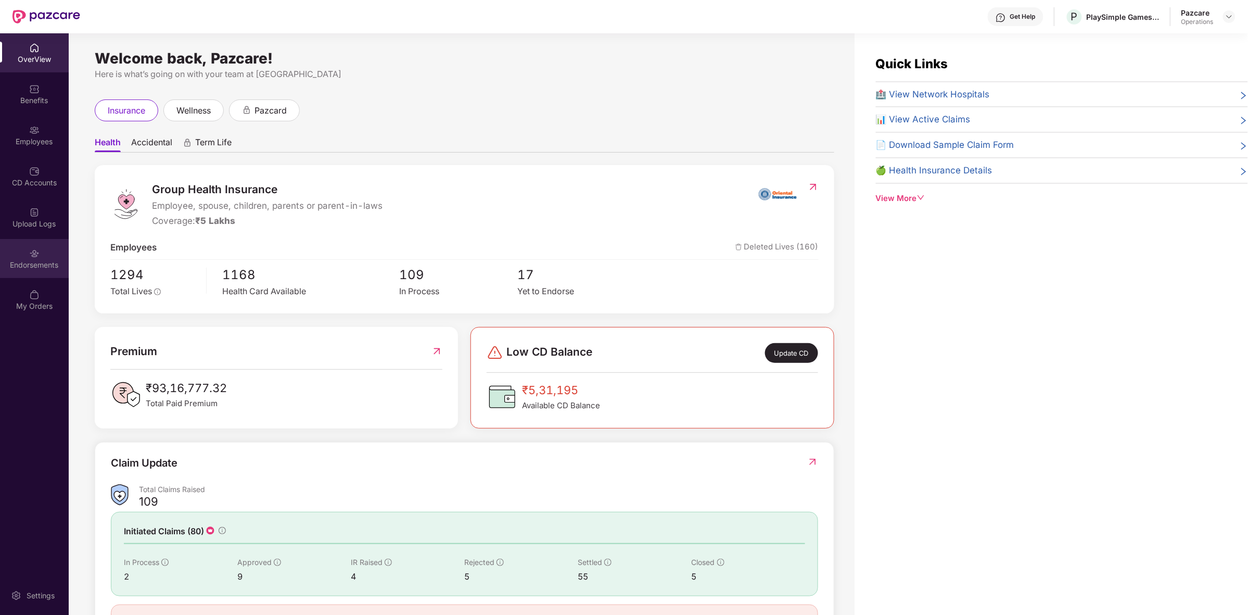
click at [15, 271] on div "Endorsements" at bounding box center [34, 258] width 69 height 39
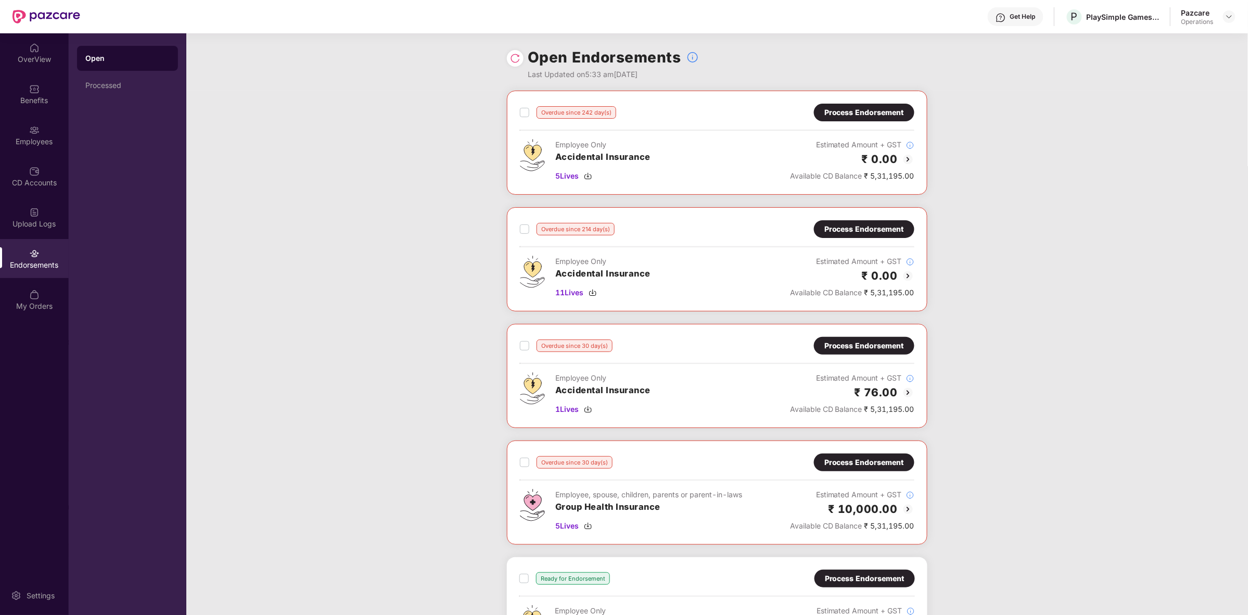
click at [906, 158] on img at bounding box center [908, 159] width 12 height 12
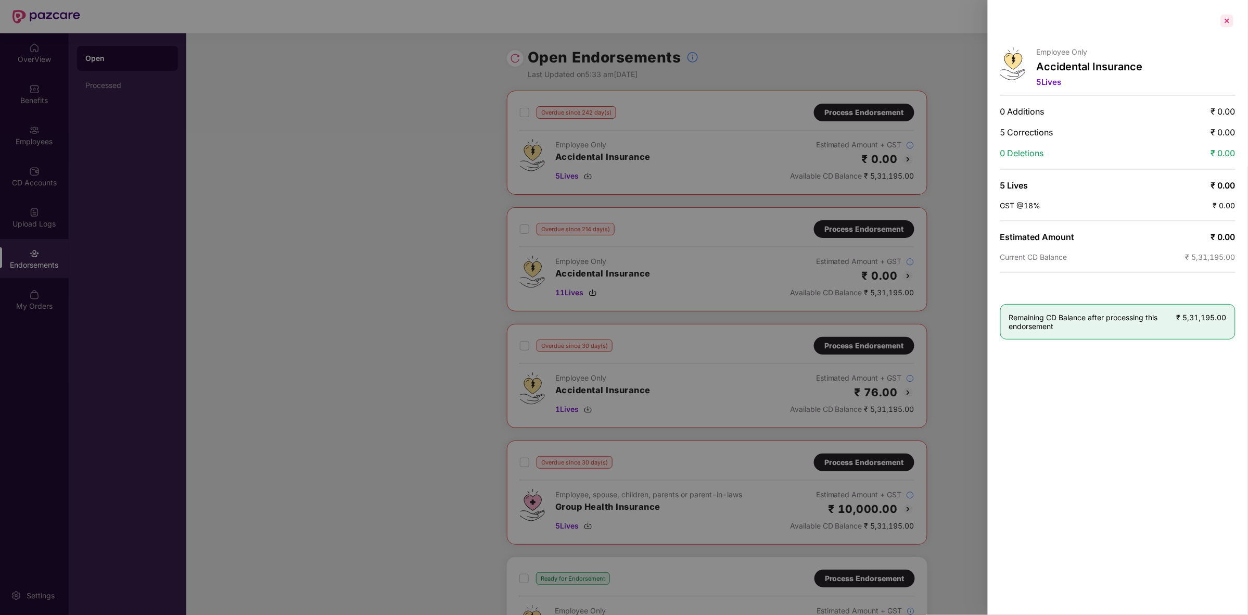
click at [1229, 18] on div at bounding box center [1227, 20] width 17 height 17
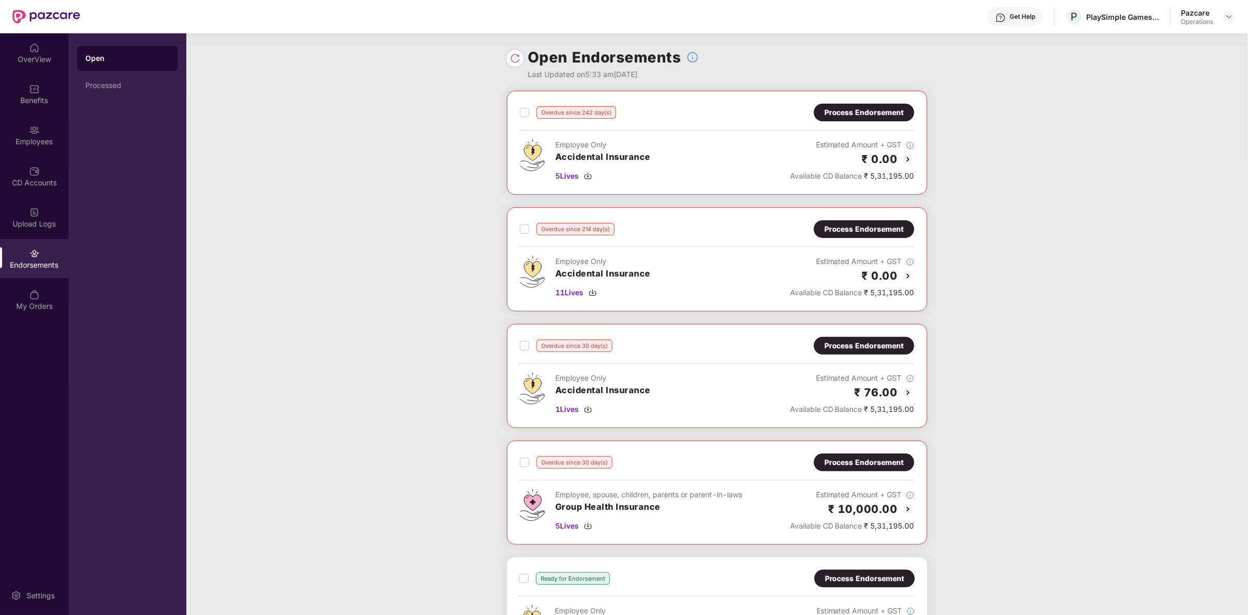
click at [843, 120] on div "Process Endorsement" at bounding box center [864, 113] width 100 height 18
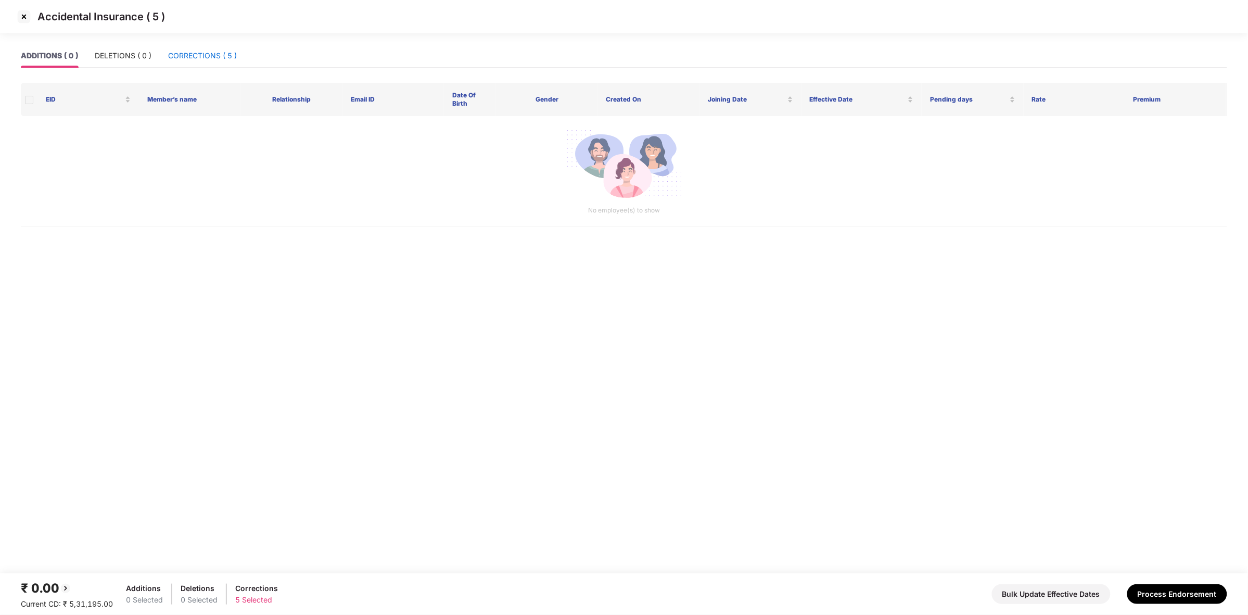
click at [211, 53] on div "CORRECTIONS ( 5 )" at bounding box center [202, 55] width 69 height 11
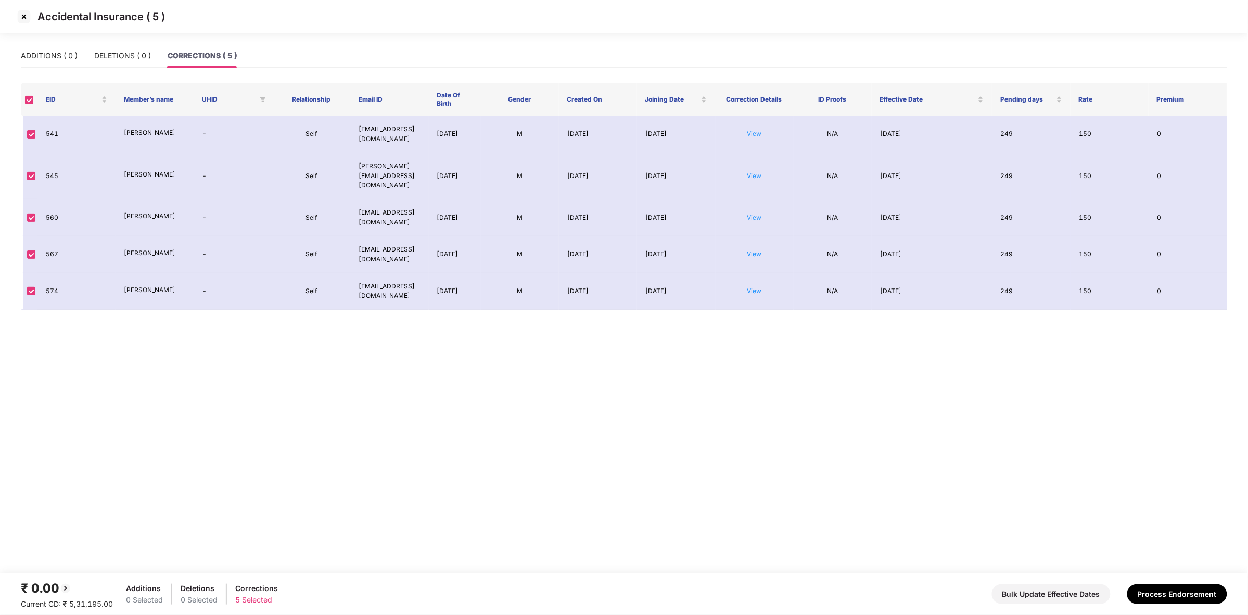
click at [24, 19] on img at bounding box center [24, 16] width 17 height 17
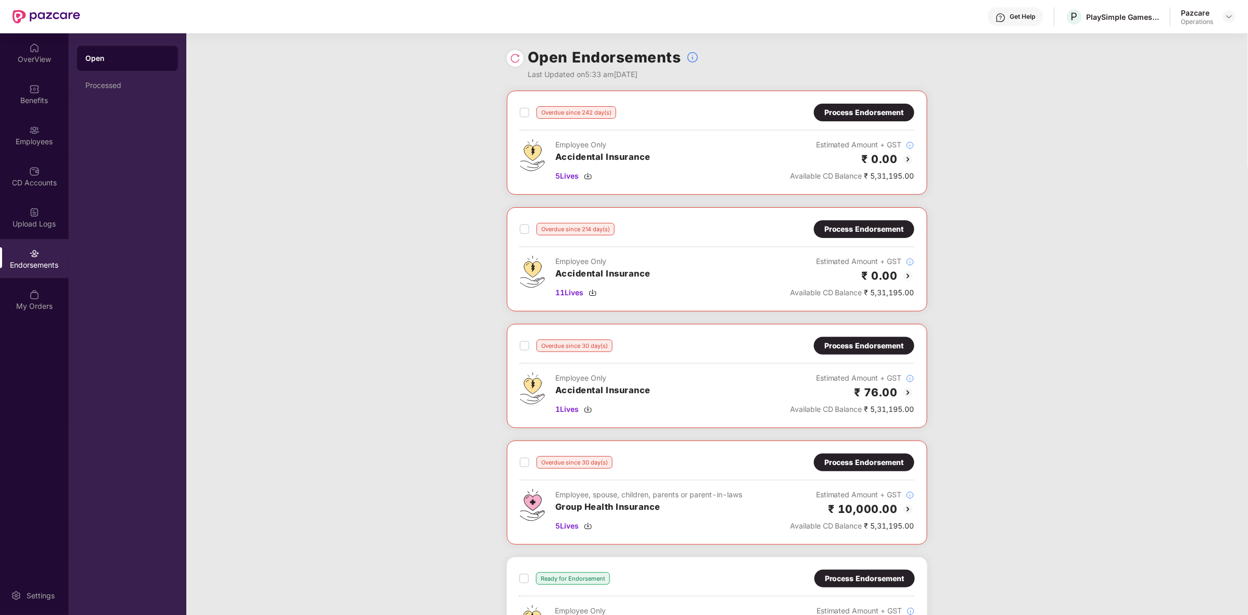
click at [890, 222] on div "Process Endorsement" at bounding box center [864, 229] width 100 height 18
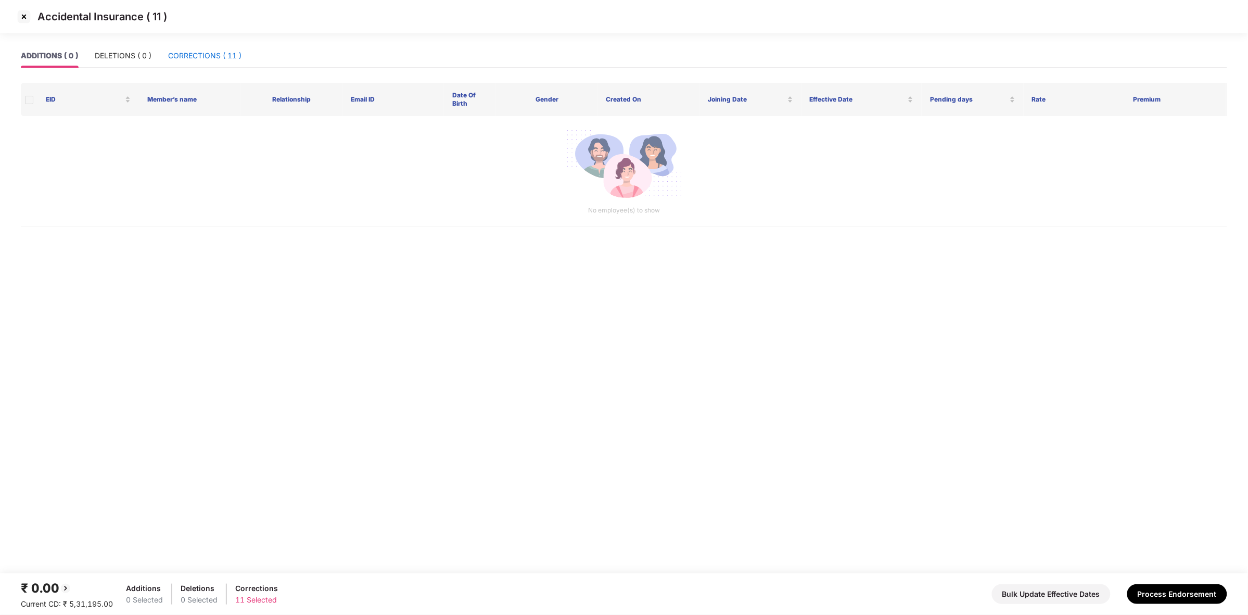
click at [204, 54] on div "CORRECTIONS ( 11 )" at bounding box center [204, 55] width 73 height 11
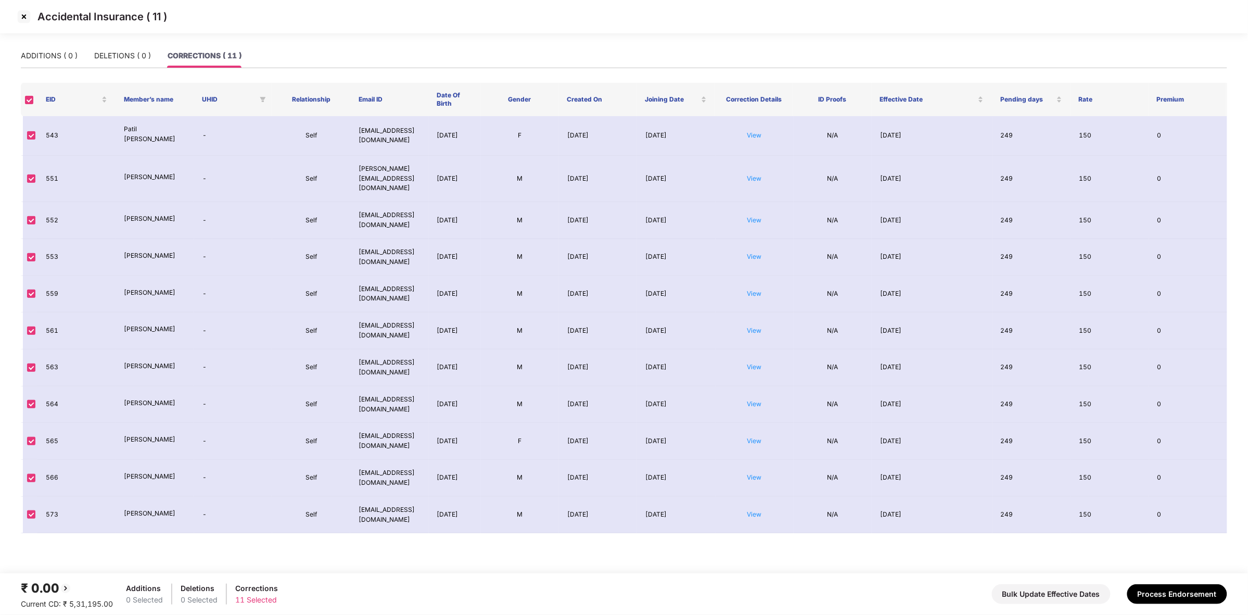
click at [23, 18] on img at bounding box center [24, 16] width 17 height 17
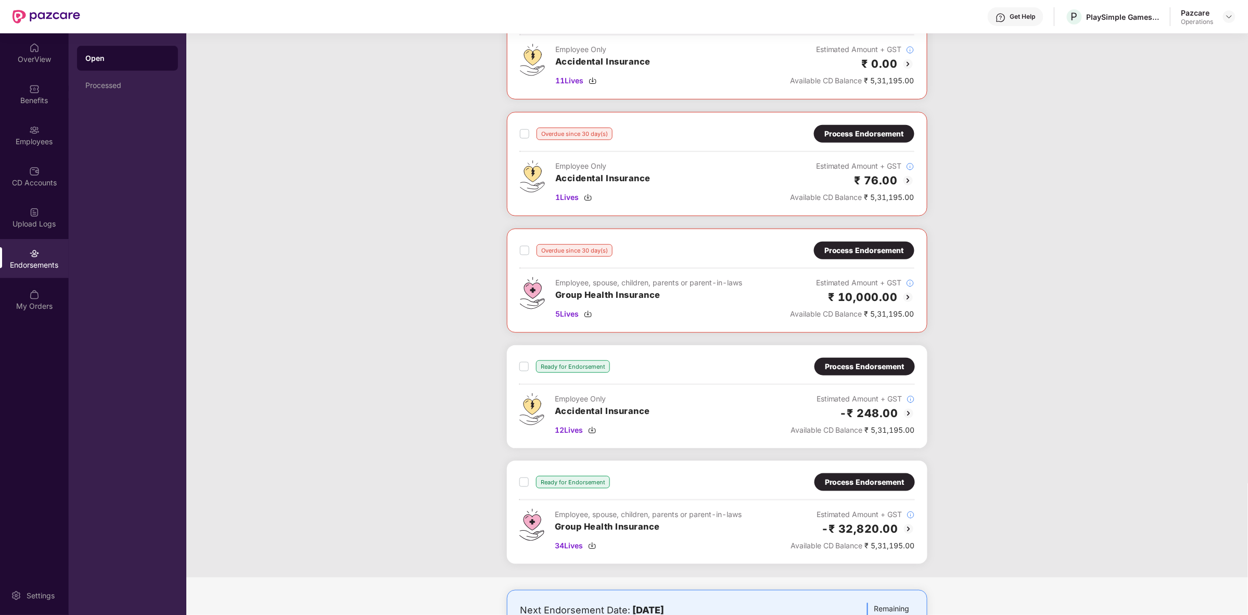
scroll to position [215, 0]
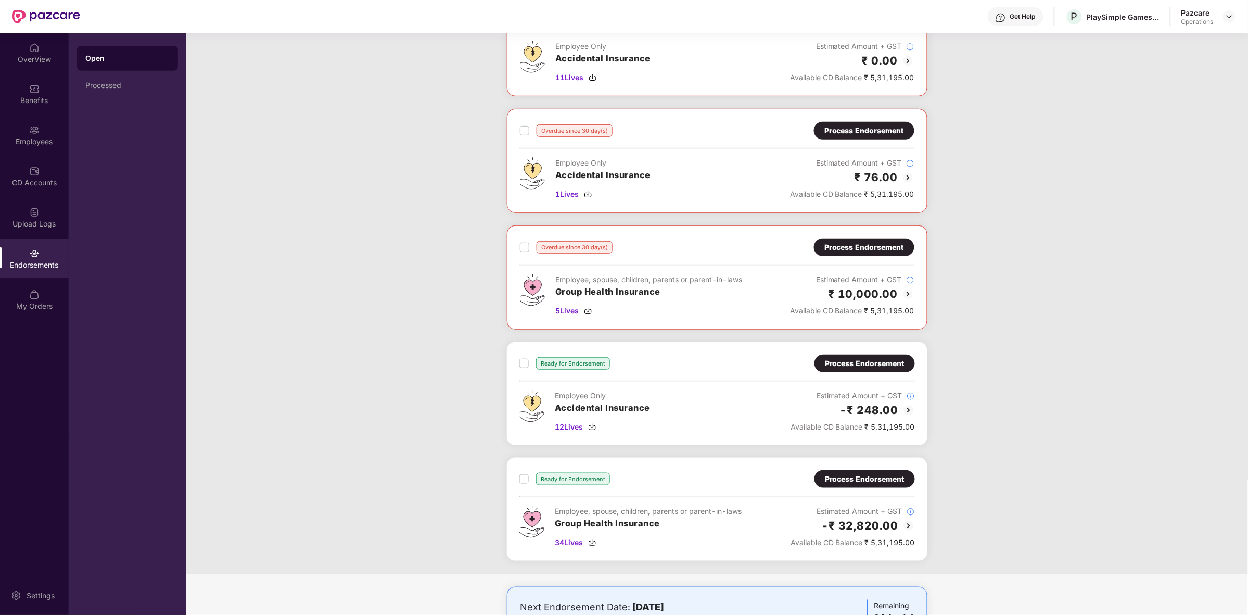
click at [888, 364] on div "Process Endorsement" at bounding box center [865, 362] width 80 height 11
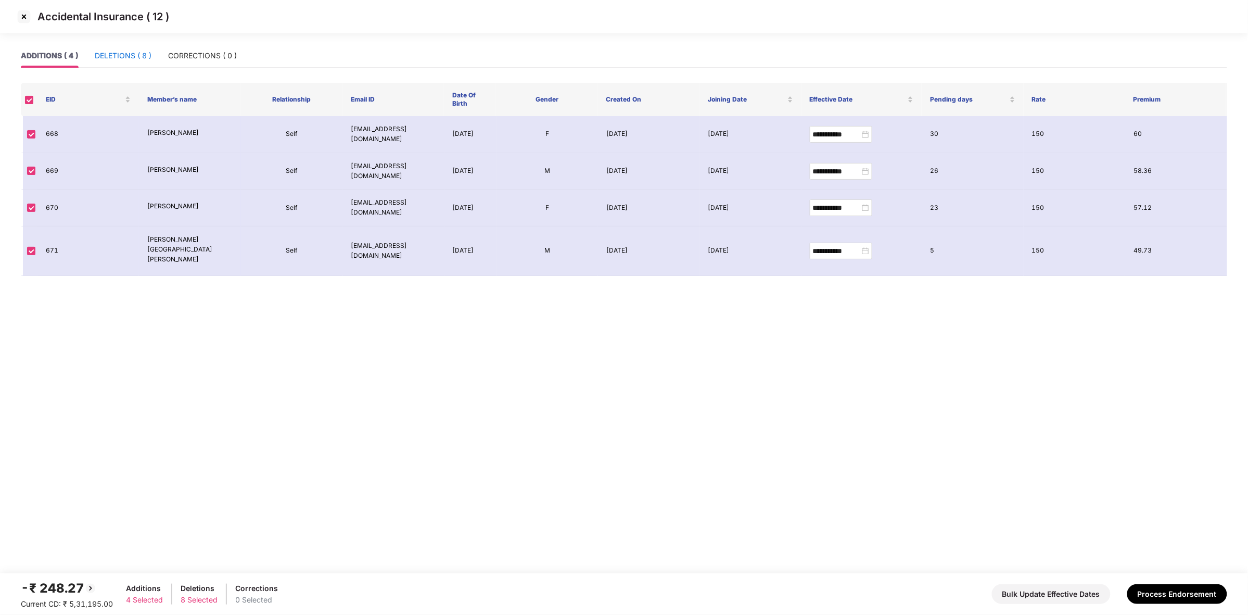
click at [149, 53] on div "DELETIONS ( 8 )" at bounding box center [123, 55] width 57 height 11
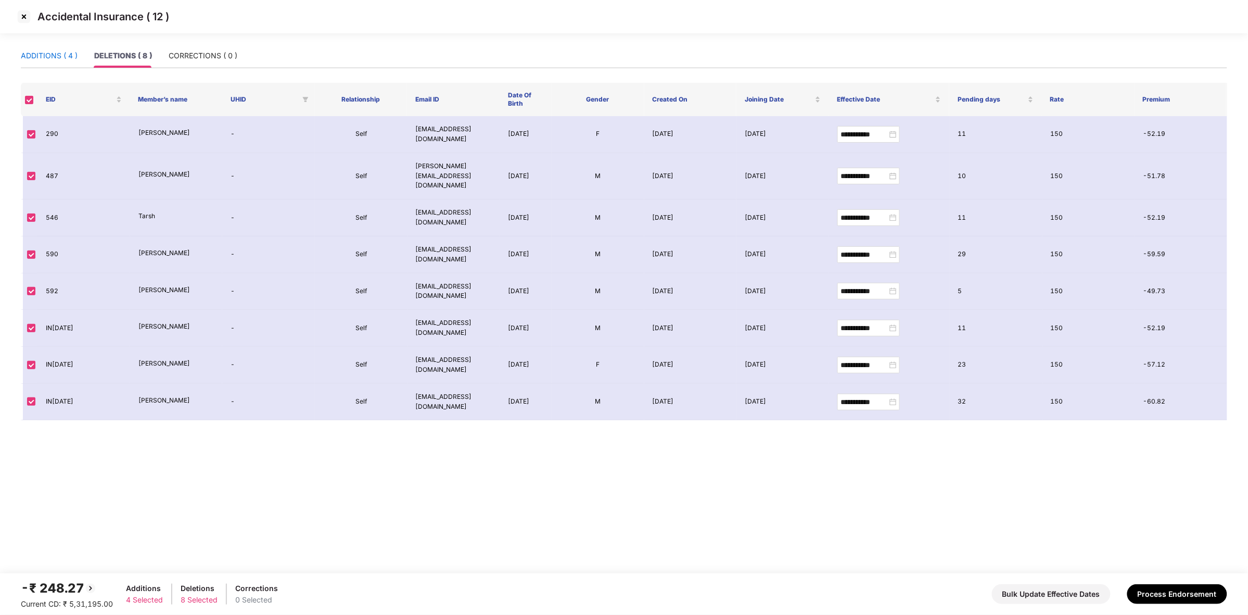
click at [69, 57] on div "ADDITIONS ( 4 )" at bounding box center [49, 55] width 57 height 11
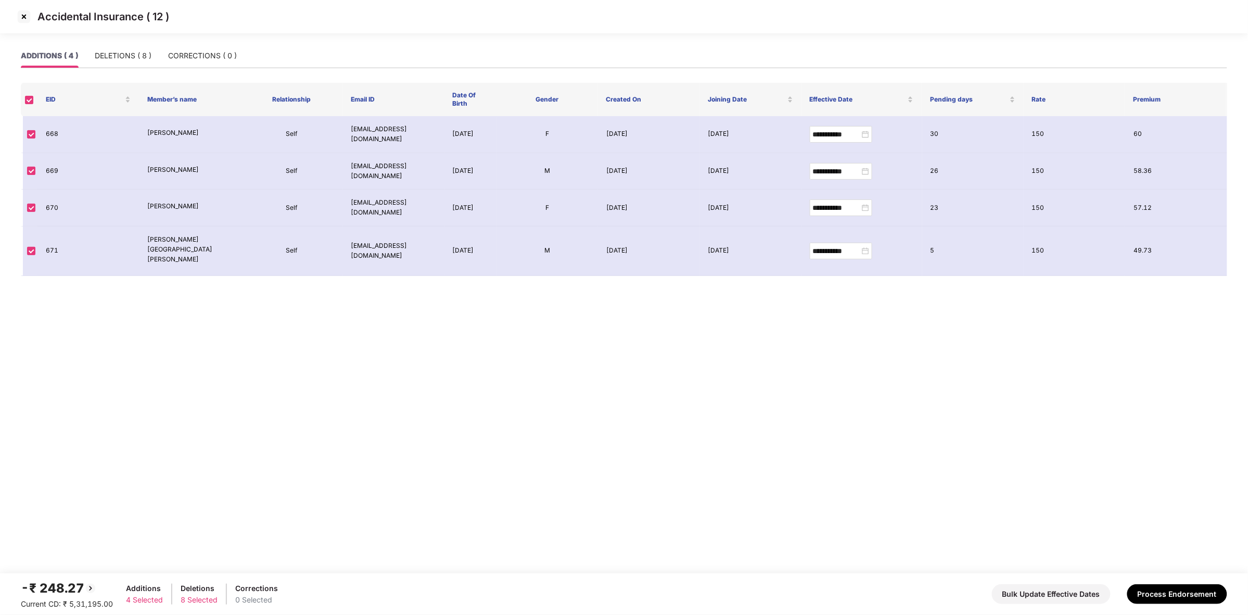
click at [22, 13] on img at bounding box center [24, 16] width 17 height 17
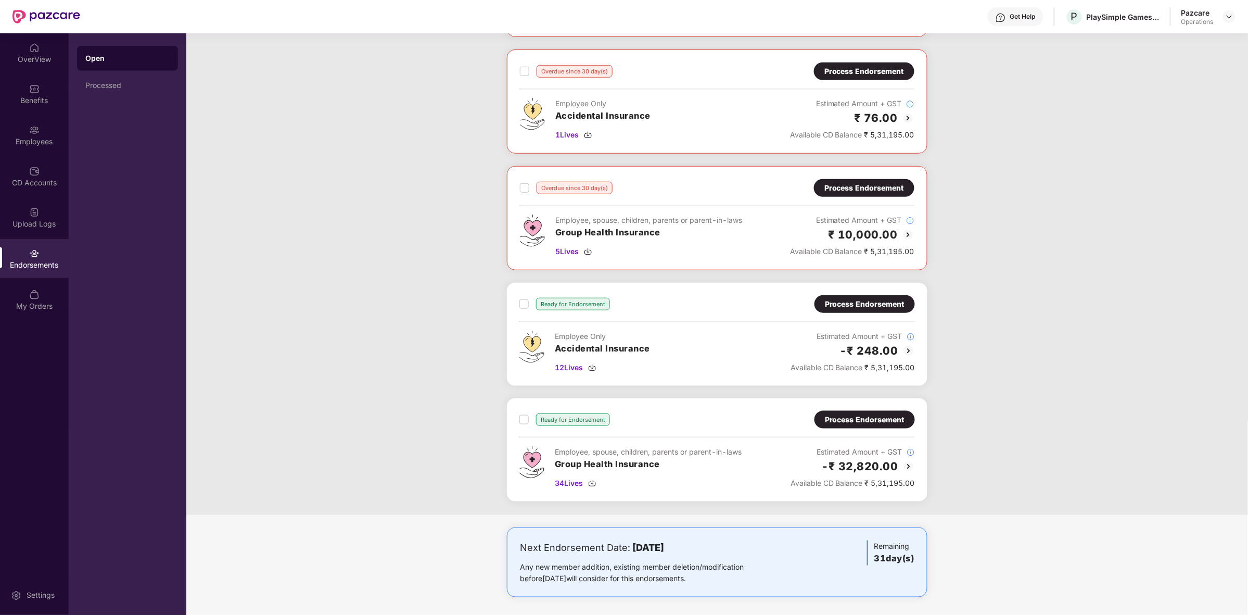
scroll to position [279, 0]
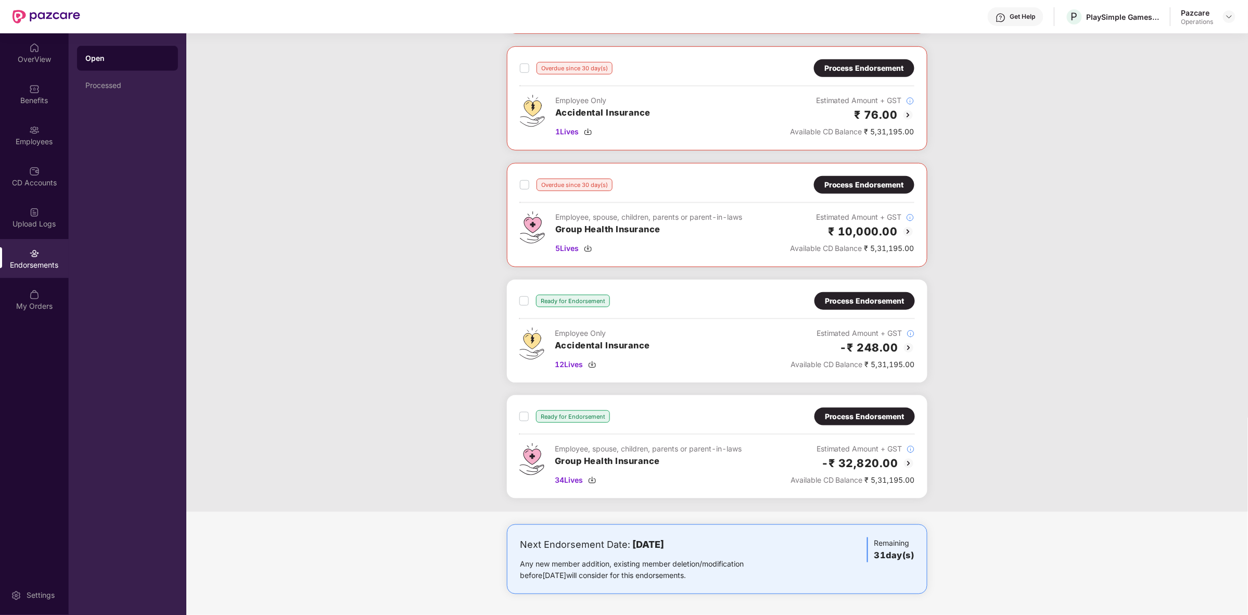
click at [904, 461] on img at bounding box center [908, 463] width 12 height 12
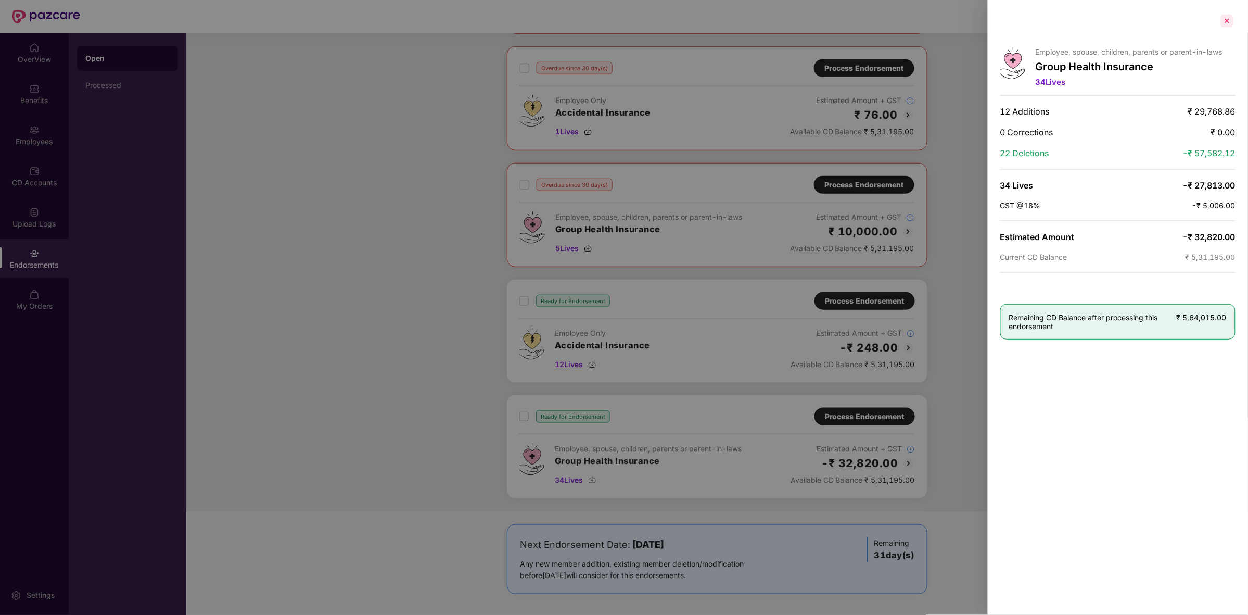
click at [1227, 19] on div at bounding box center [1227, 20] width 17 height 17
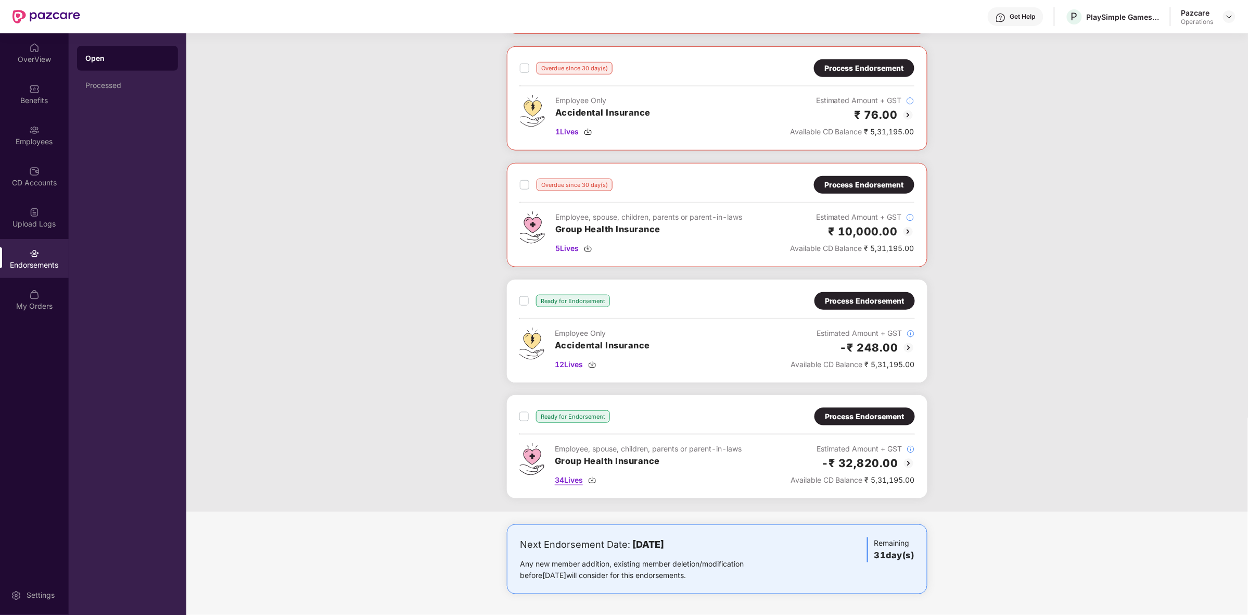
click at [584, 480] on div "34 Lives" at bounding box center [648, 479] width 187 height 11
click at [1231, 16] on img at bounding box center [1229, 16] width 8 height 8
click at [1182, 40] on div "Switch to partner view" at bounding box center [1179, 41] width 135 height 20
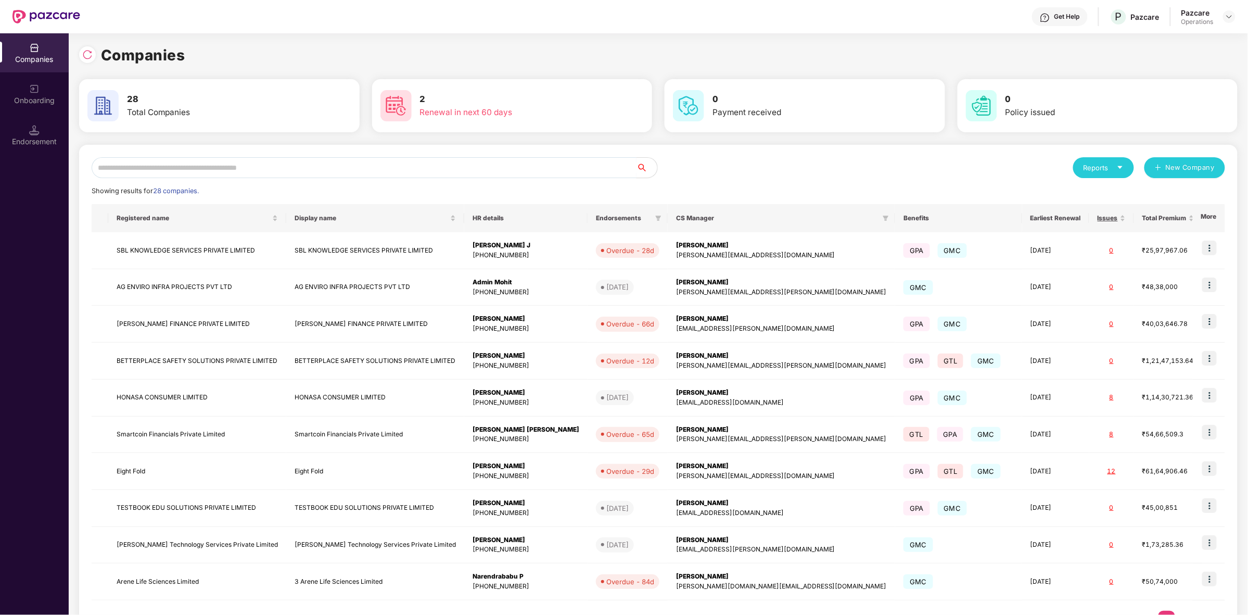
click at [529, 170] on input "text" at bounding box center [364, 167] width 545 height 21
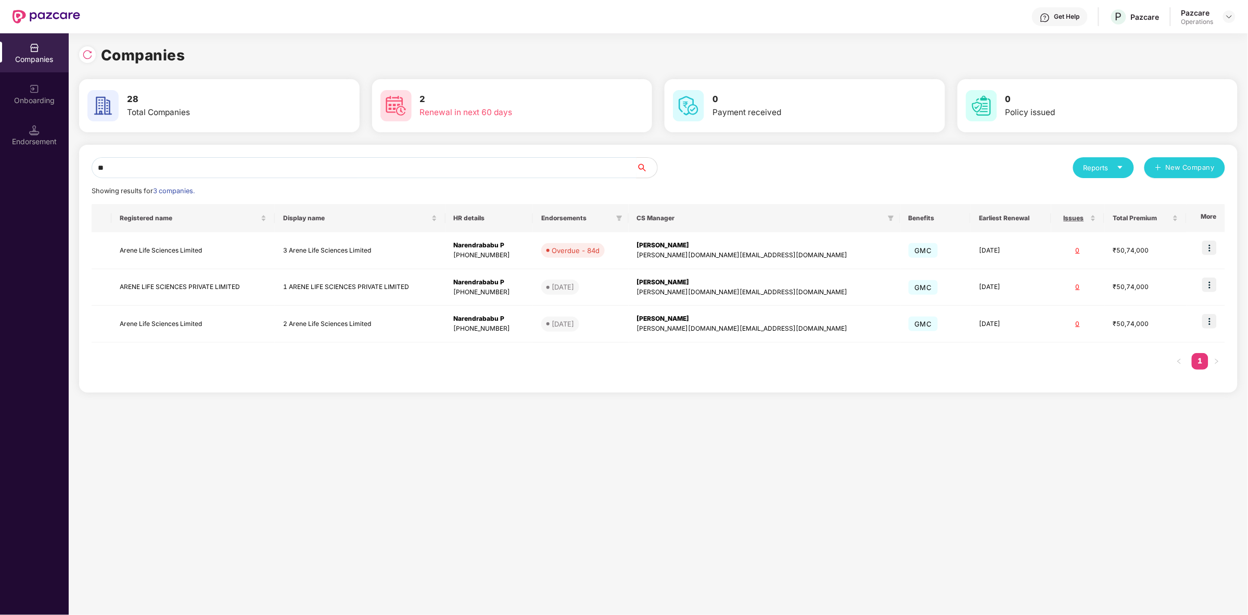
type input "*"
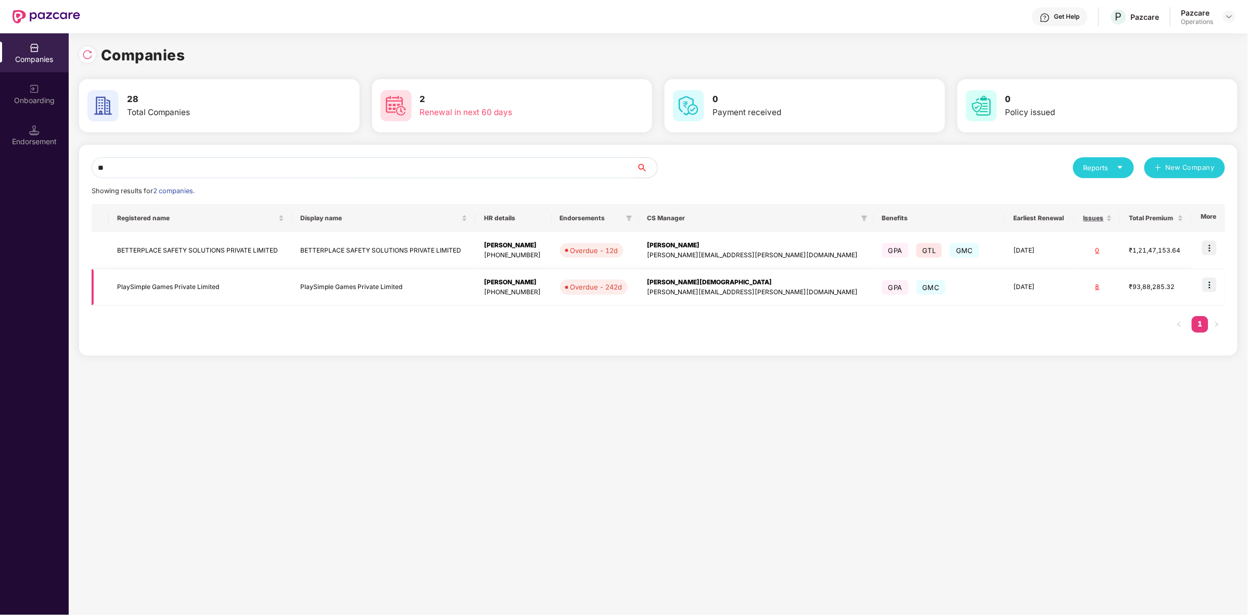
type input "**"
click at [1212, 288] on img at bounding box center [1209, 284] width 15 height 15
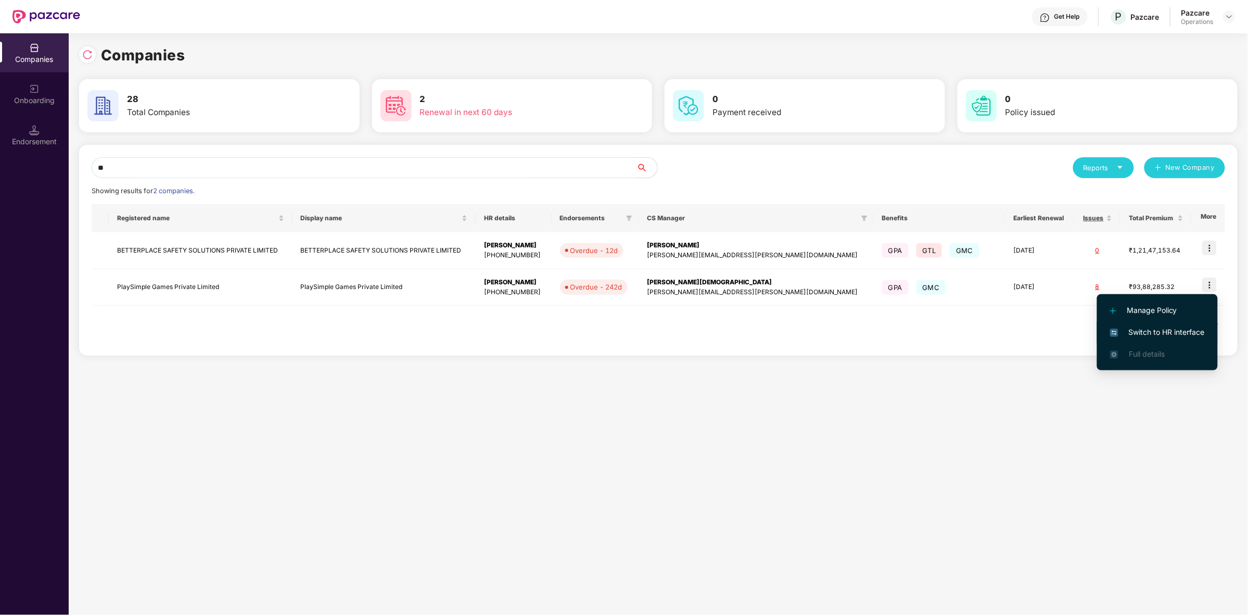
click at [1145, 326] on span "Switch to HR interface" at bounding box center [1157, 331] width 95 height 11
